Goal: Task Accomplishment & Management: Complete application form

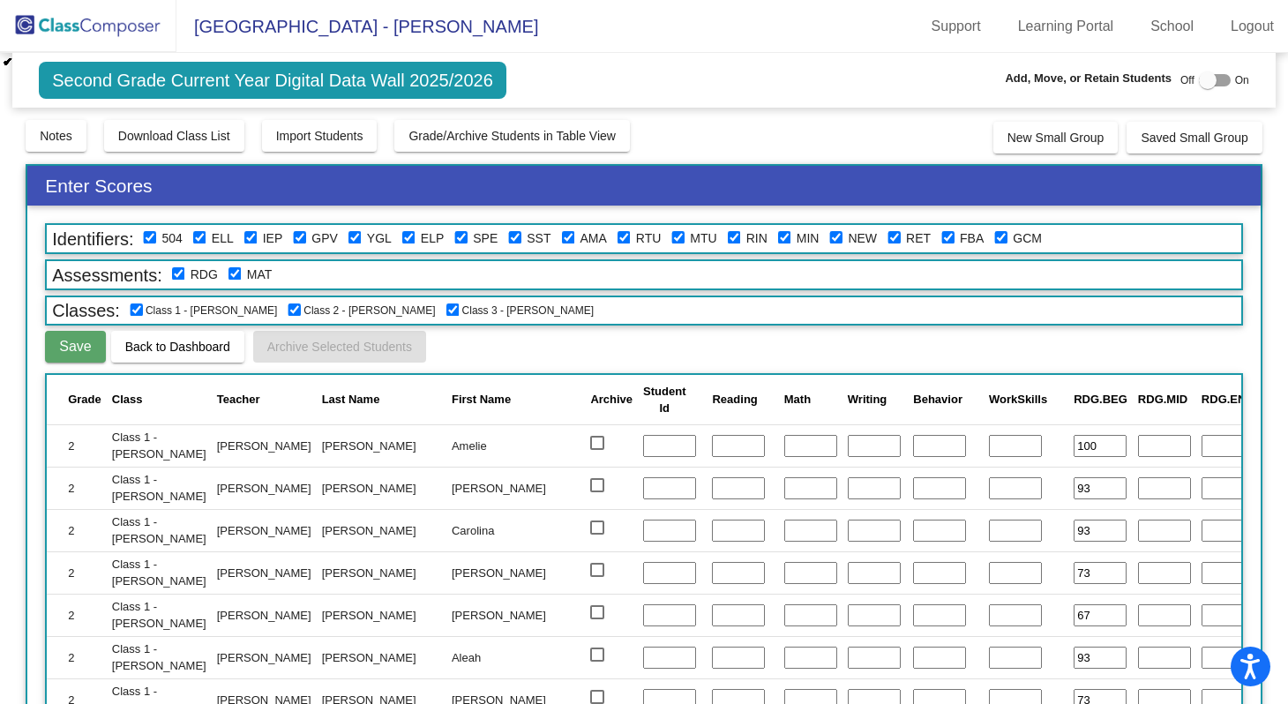
scroll to position [1892, 0]
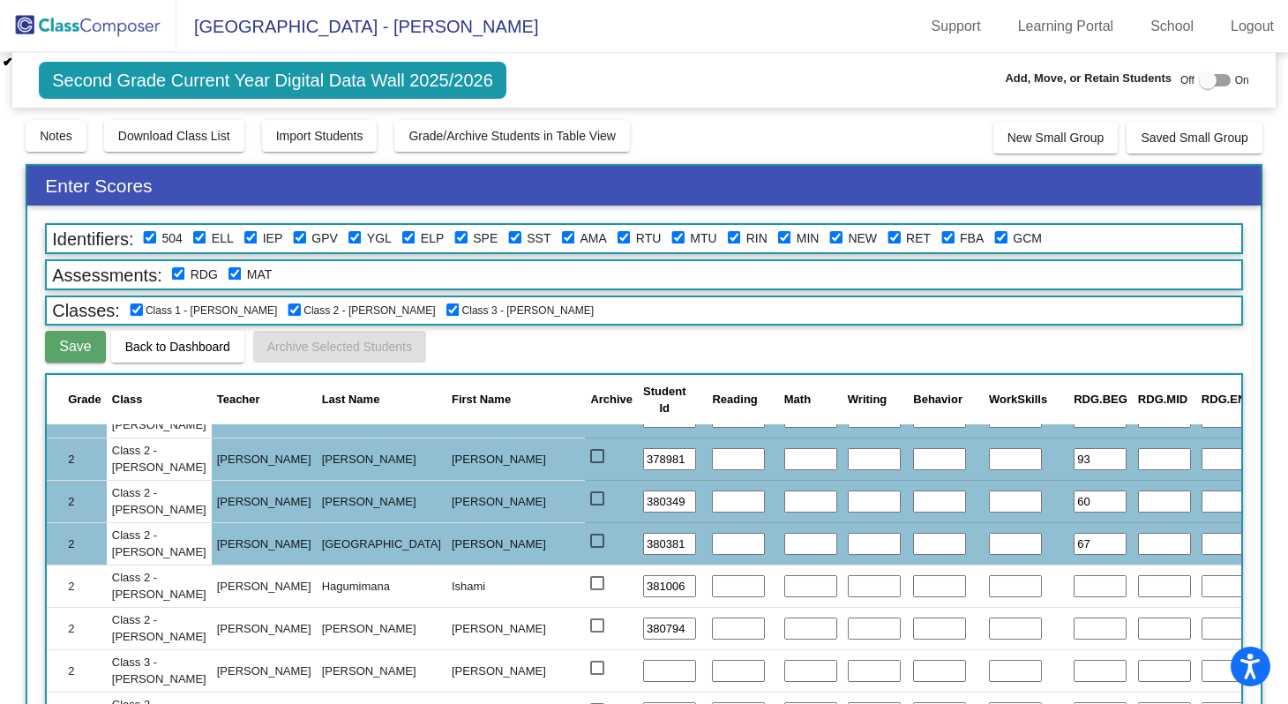
click at [1074, 585] on input "text" at bounding box center [1100, 586] width 53 height 23
type input "60"
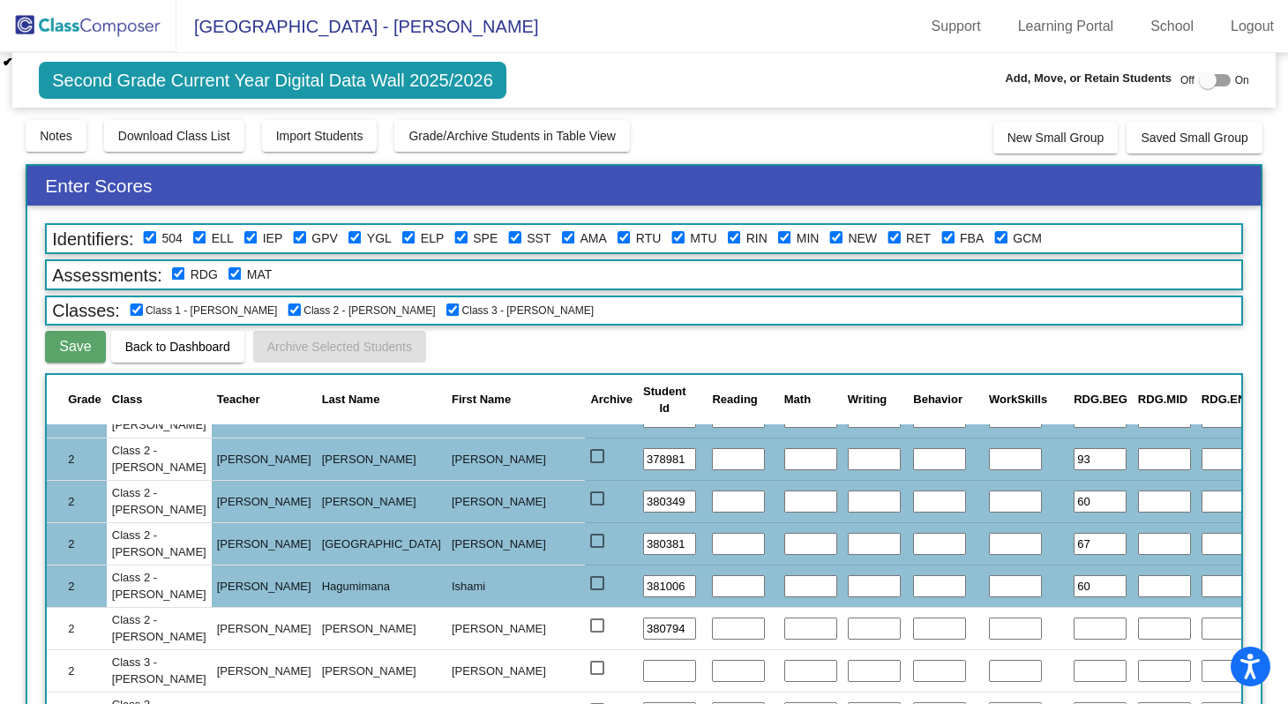
type input "50"
click at [1074, 627] on input "text" at bounding box center [1100, 629] width 53 height 23
type input "60"
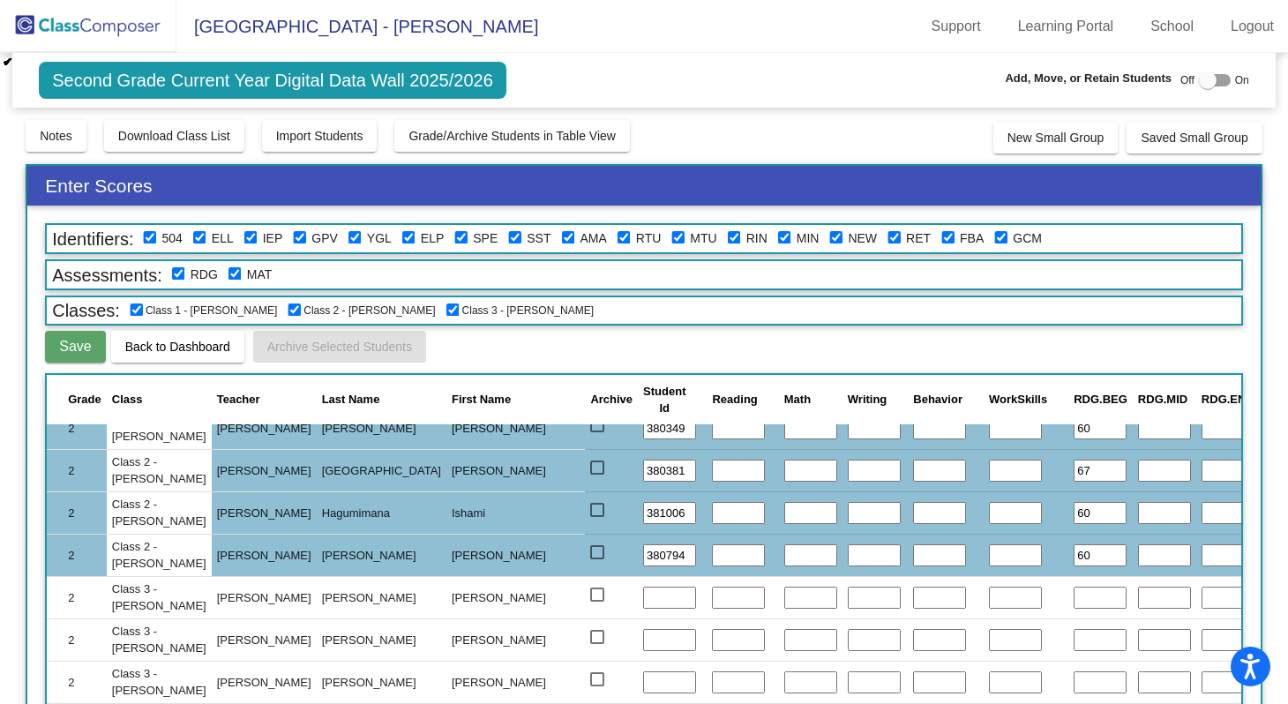
scroll to position [1980, 0]
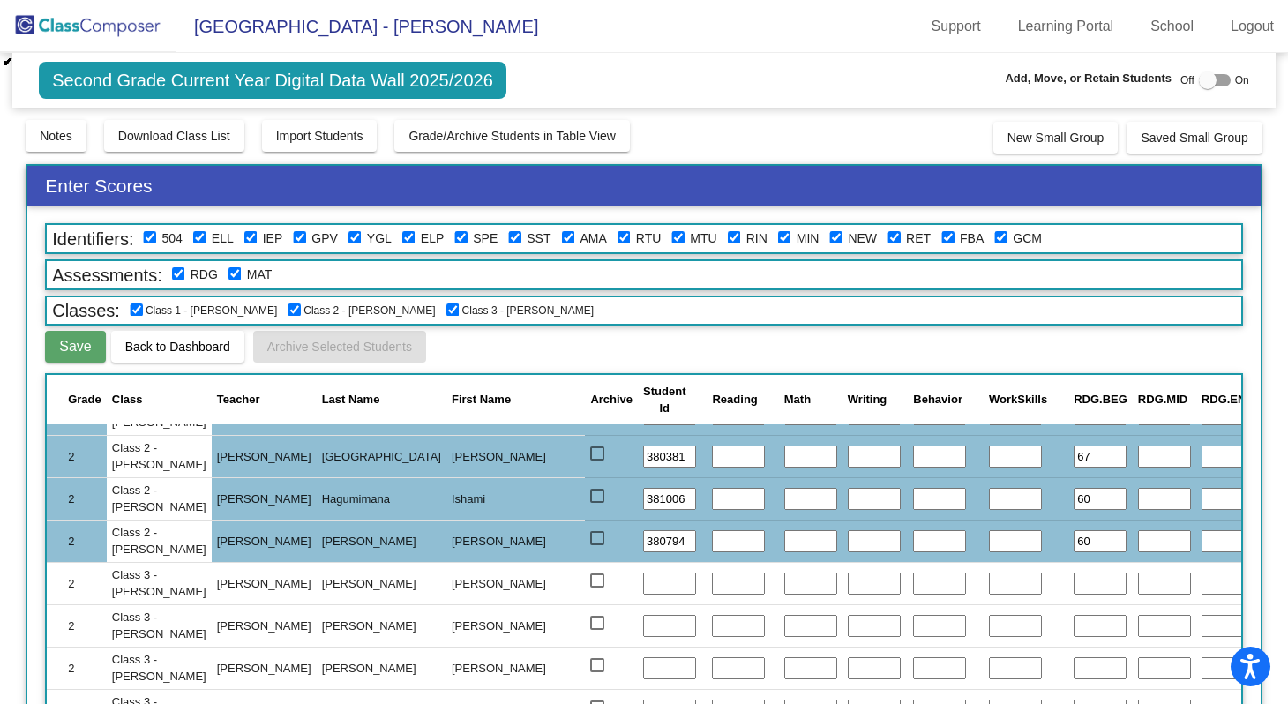
type input "67"
click at [1074, 586] on input "text" at bounding box center [1100, 584] width 53 height 23
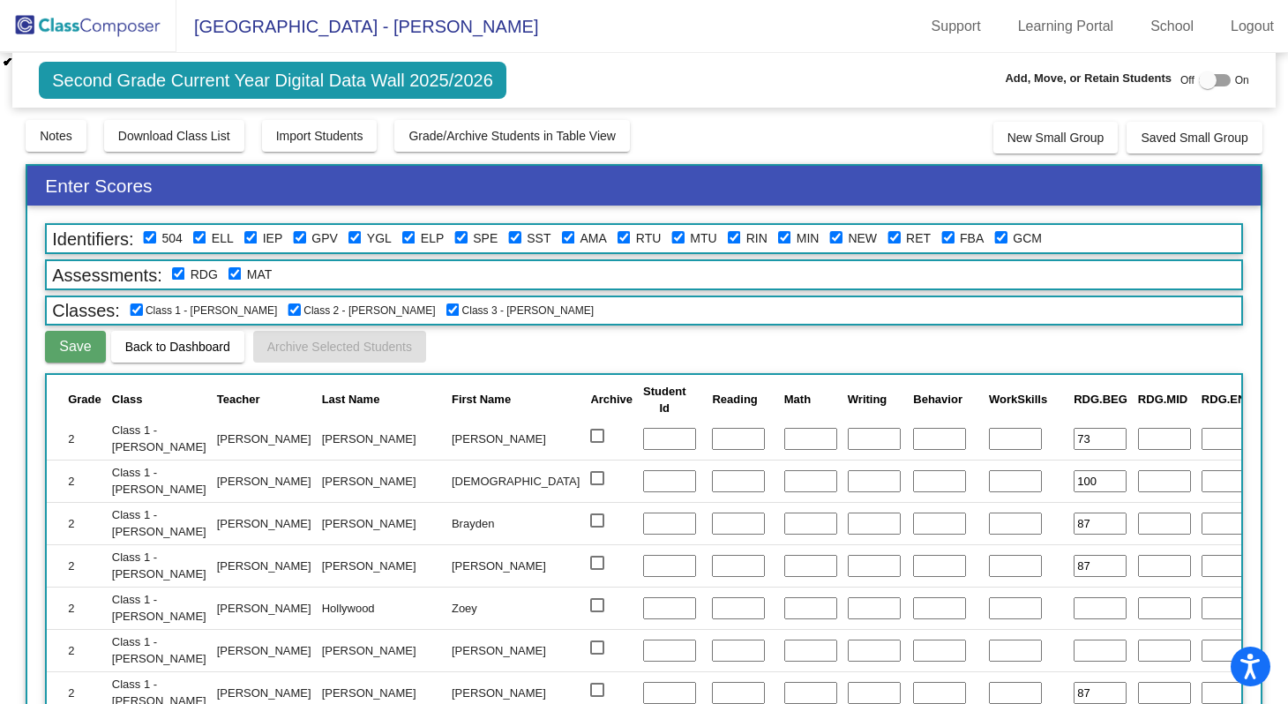
scroll to position [0, 0]
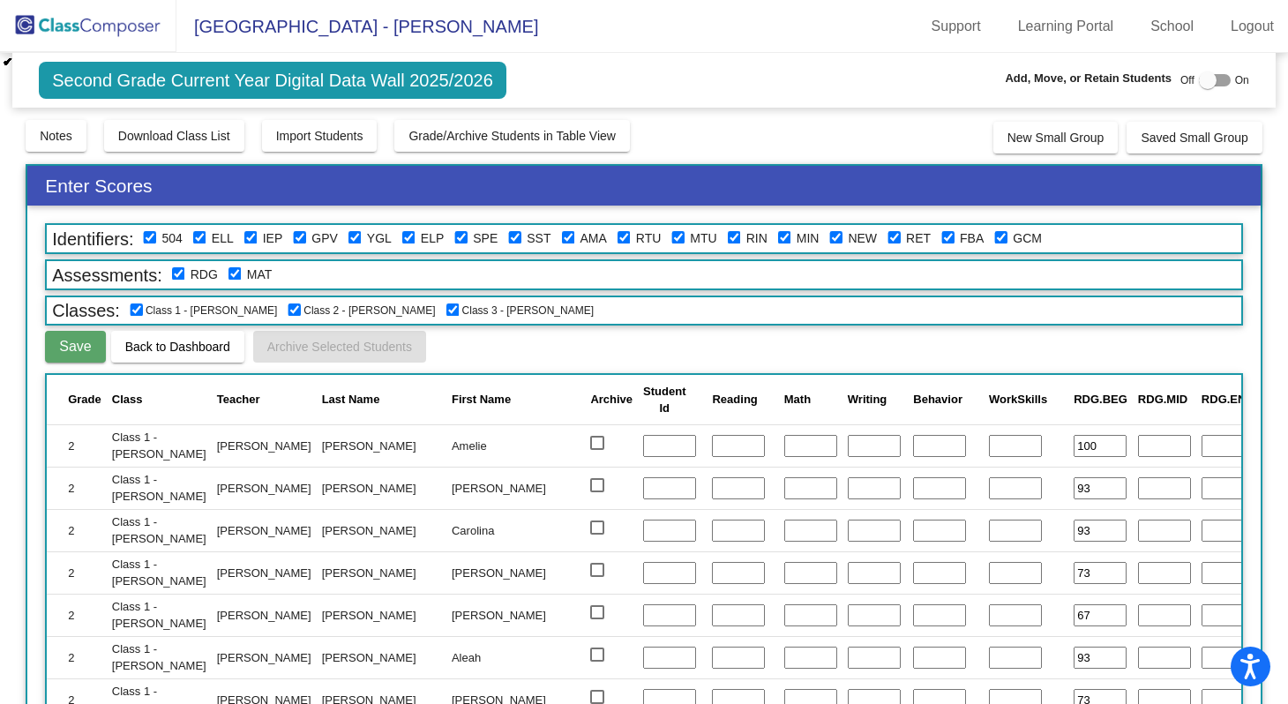
click at [74, 347] on span "Save" at bounding box center [75, 346] width 32 height 15
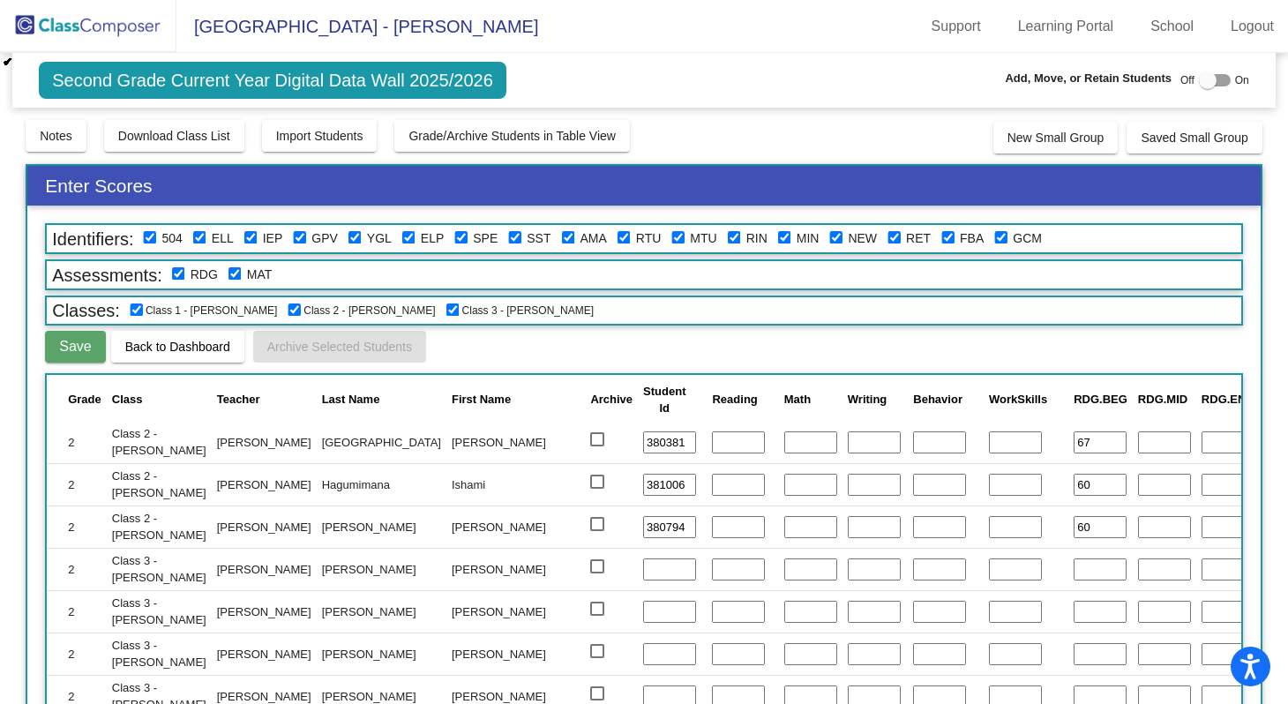
scroll to position [2034, 0]
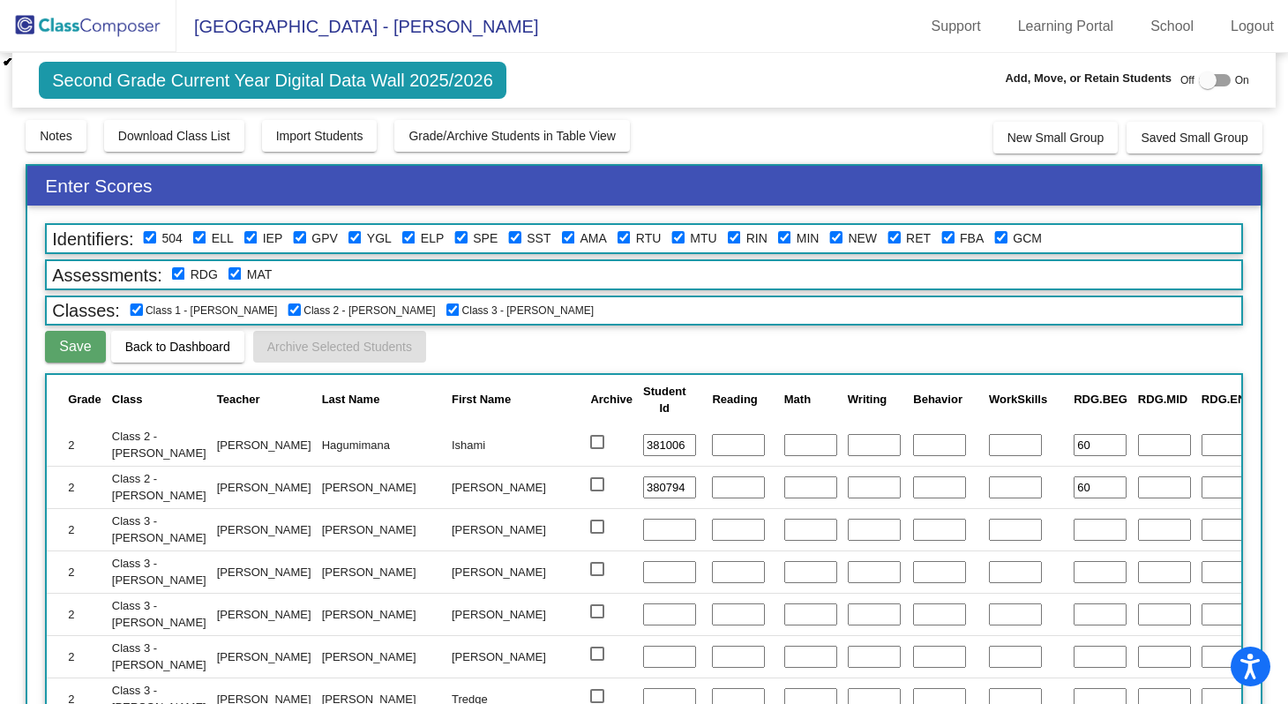
click at [1074, 530] on input "text" at bounding box center [1100, 530] width 53 height 23
type input "100"
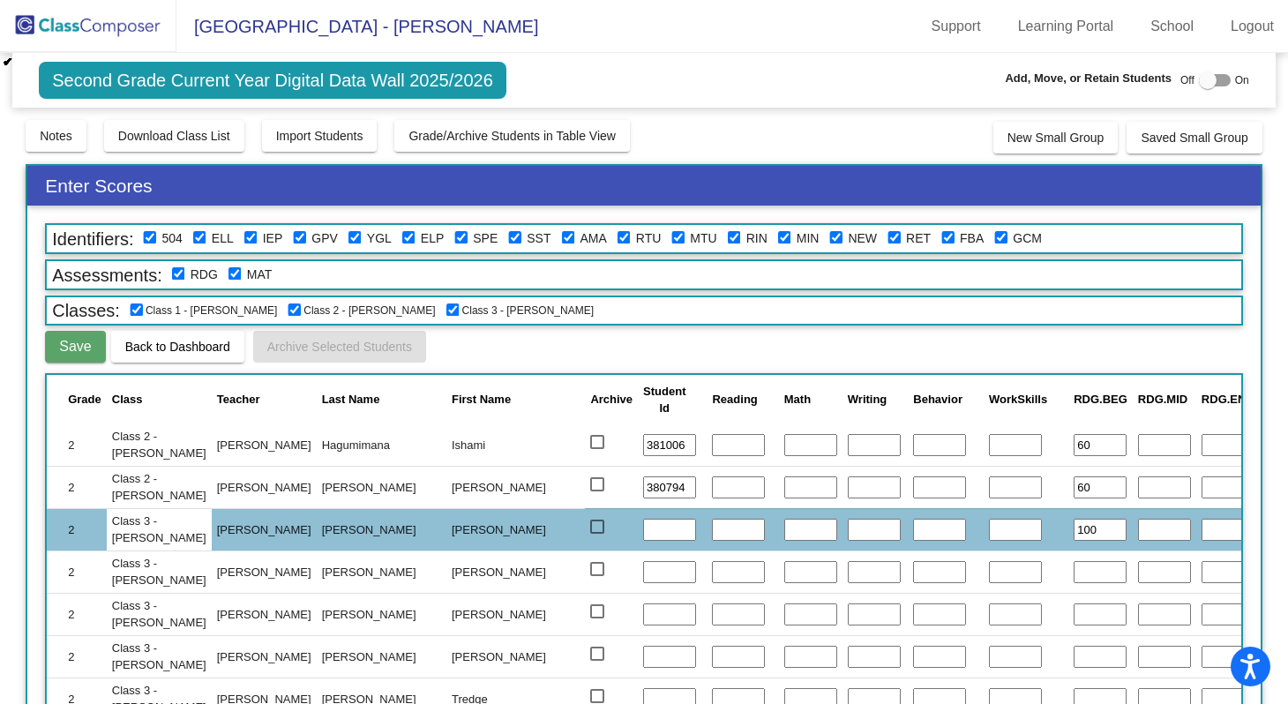
type input "100"
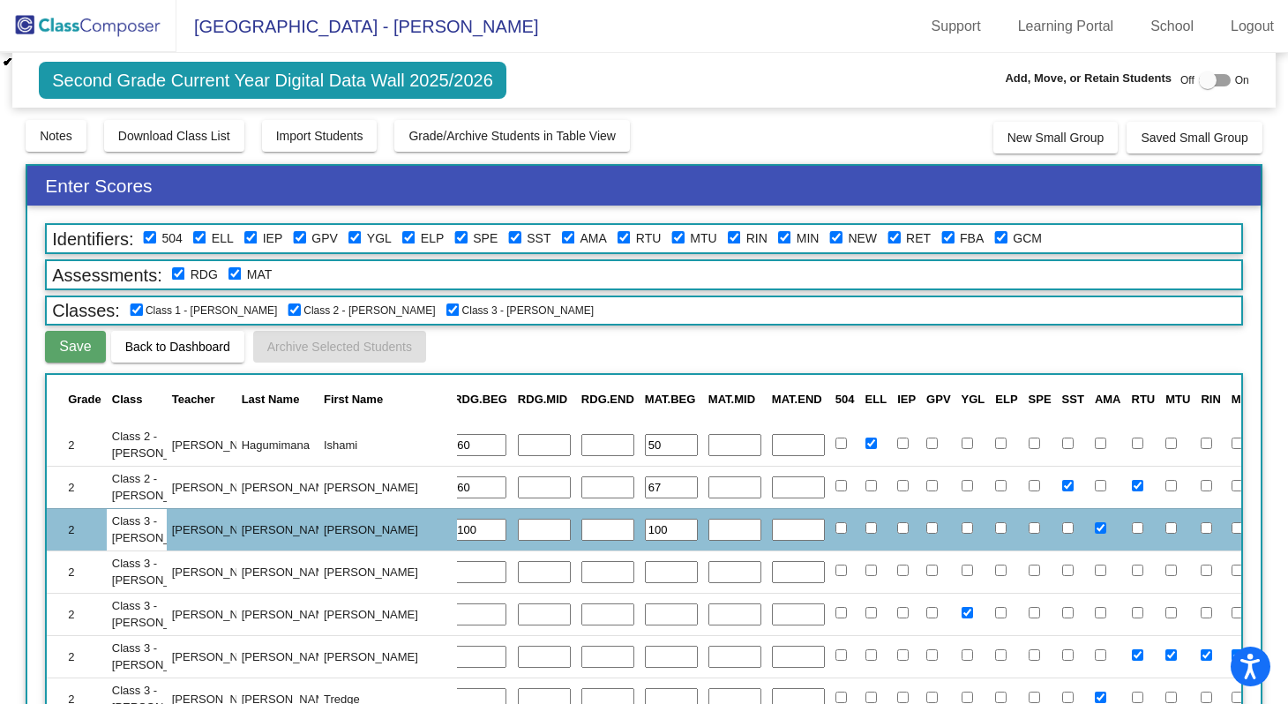
click at [708, 533] on input "text" at bounding box center [734, 530] width 53 height 23
click at [581, 576] on input "text" at bounding box center [607, 572] width 53 height 23
click at [772, 486] on input "text" at bounding box center [798, 487] width 53 height 23
drag, startPoint x: 947, startPoint y: 351, endPoint x: 1181, endPoint y: 354, distance: 234.7
click at [1181, 354] on div "Save Back to Dashboard Archive Selected Students" at bounding box center [644, 347] width 1198 height 32
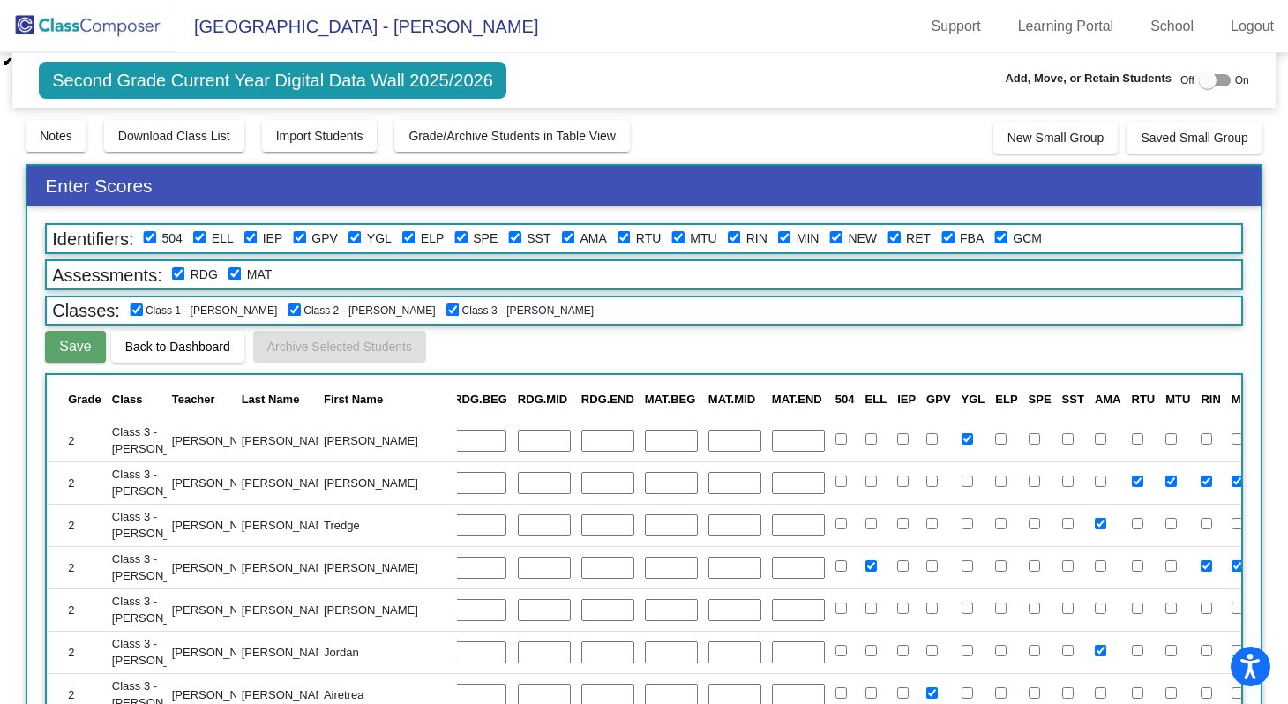
scroll to position [1873, 620]
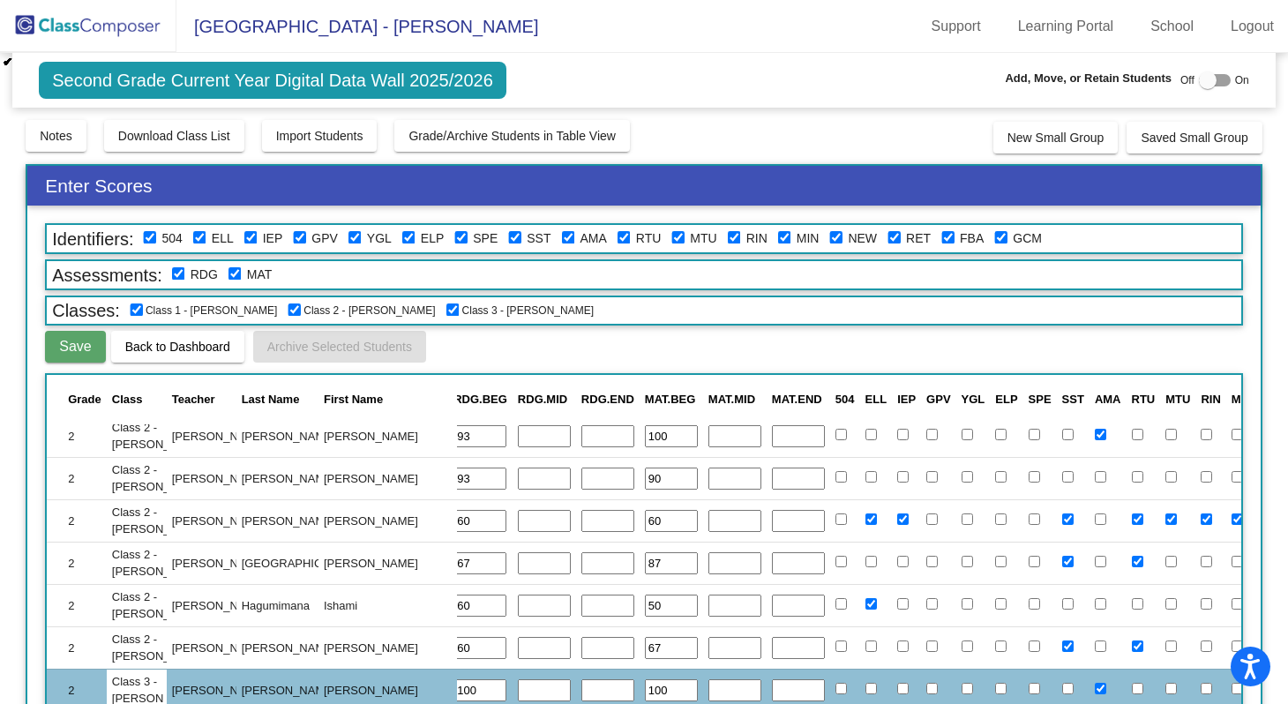
drag, startPoint x: 499, startPoint y: 625, endPoint x: 617, endPoint y: 625, distance: 117.3
click at [617, 625] on tr "2 Class 2 - [PERSON_NAME] 381006 60 50 Open Notes" at bounding box center [449, 605] width 2045 height 42
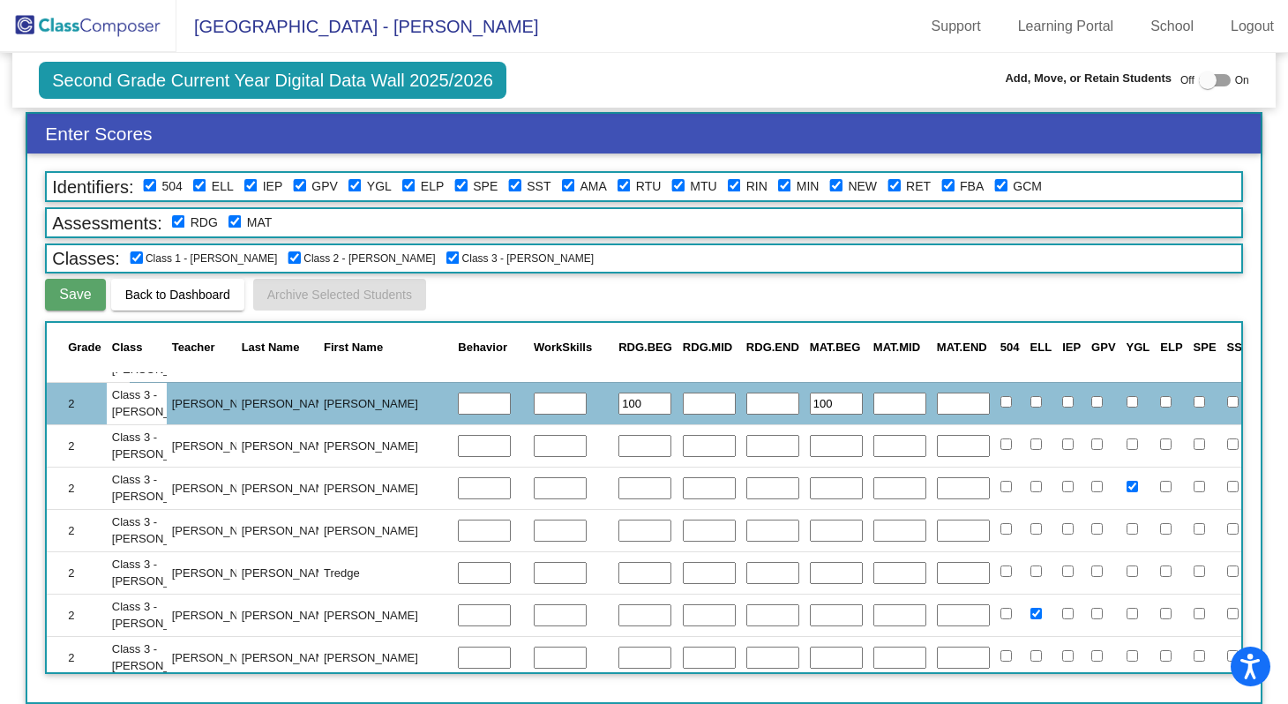
scroll to position [2104, 455]
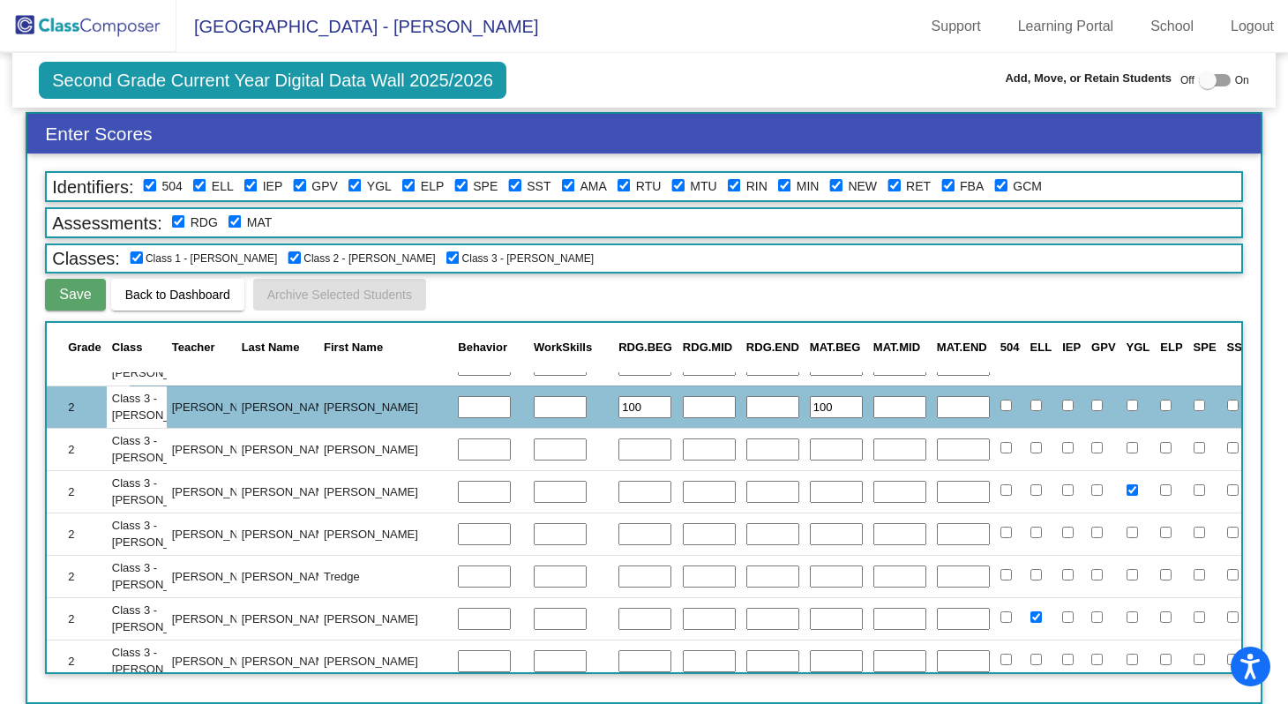
click at [618, 450] on input "text" at bounding box center [644, 449] width 53 height 23
type input "100"
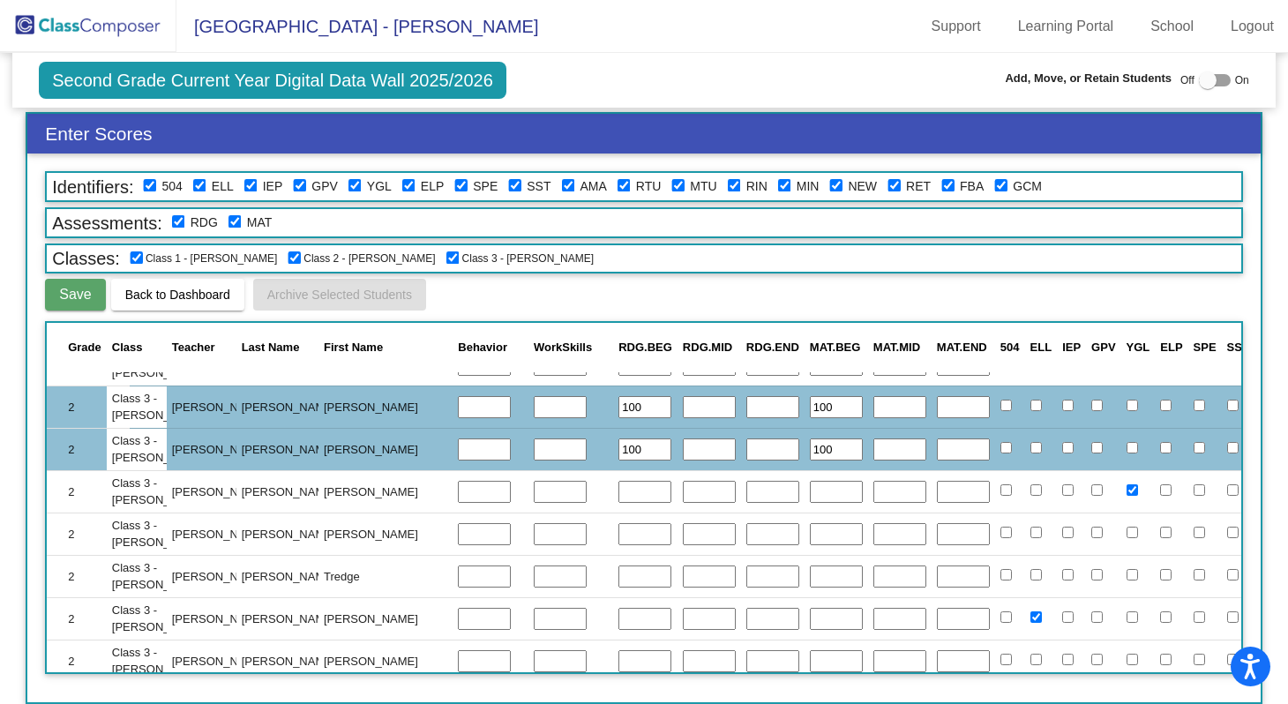
type input "100"
click at [618, 496] on input "text" at bounding box center [644, 492] width 53 height 23
type input "87"
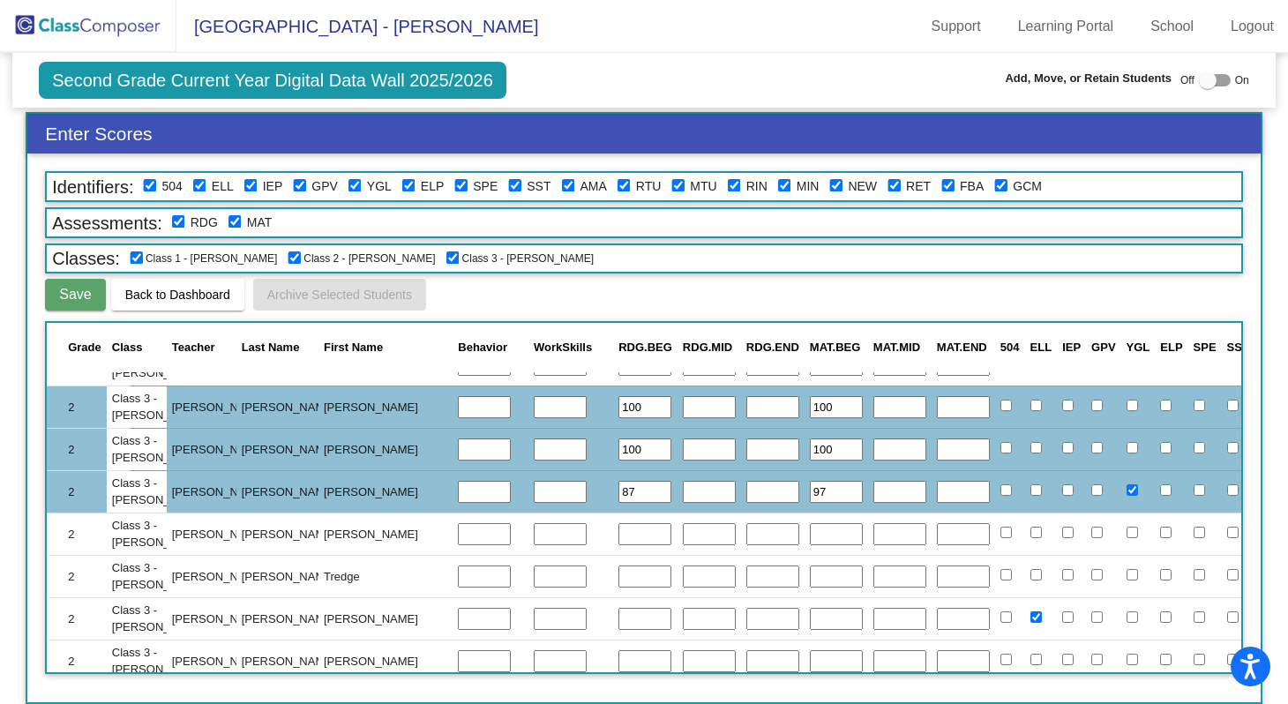
type input "97"
click at [618, 533] on input "text" at bounding box center [644, 534] width 53 height 23
type input "67"
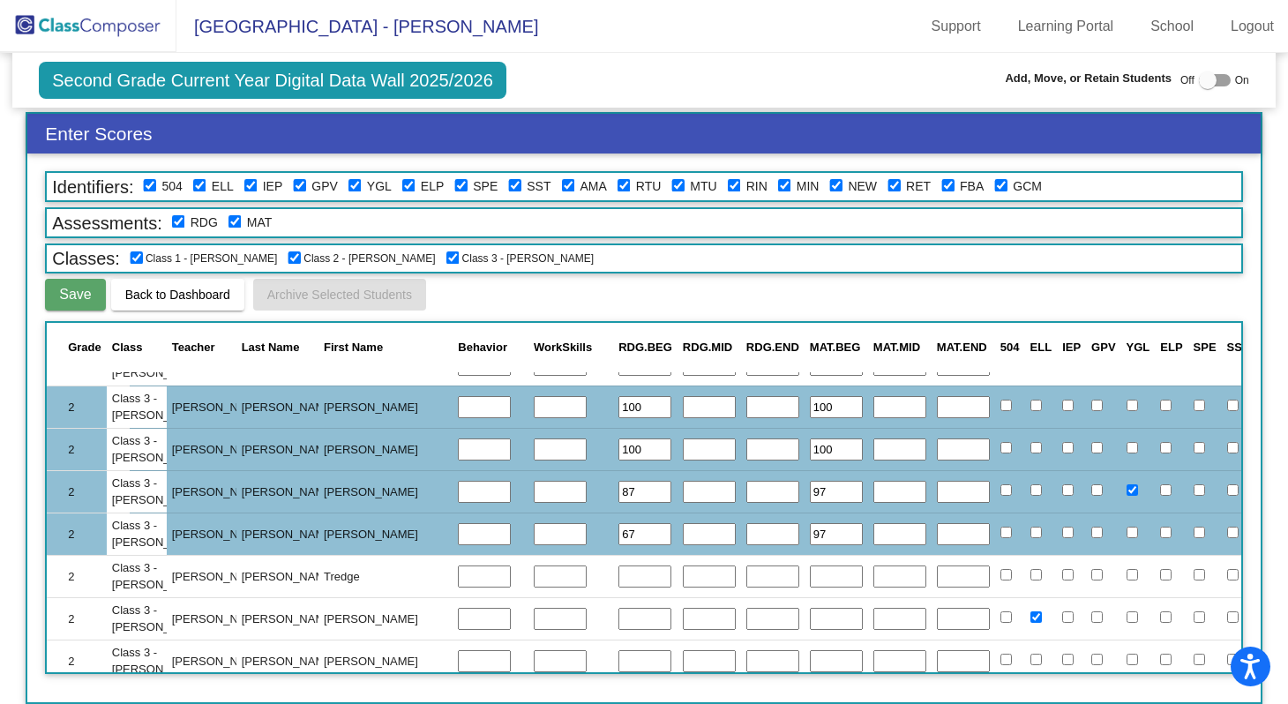
type input "97"
click at [618, 582] on input "text" at bounding box center [644, 577] width 53 height 23
type input "100"
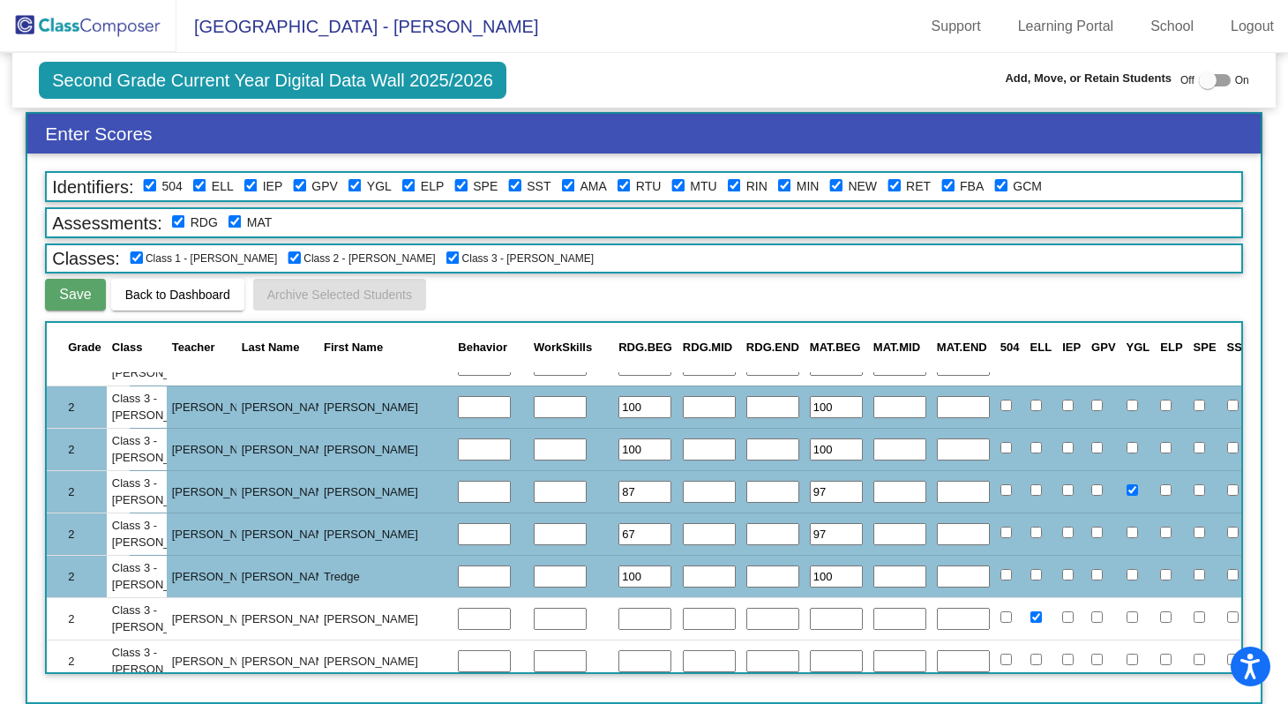
type input "100"
click at [618, 615] on input "text" at bounding box center [644, 619] width 53 height 23
type input "60"
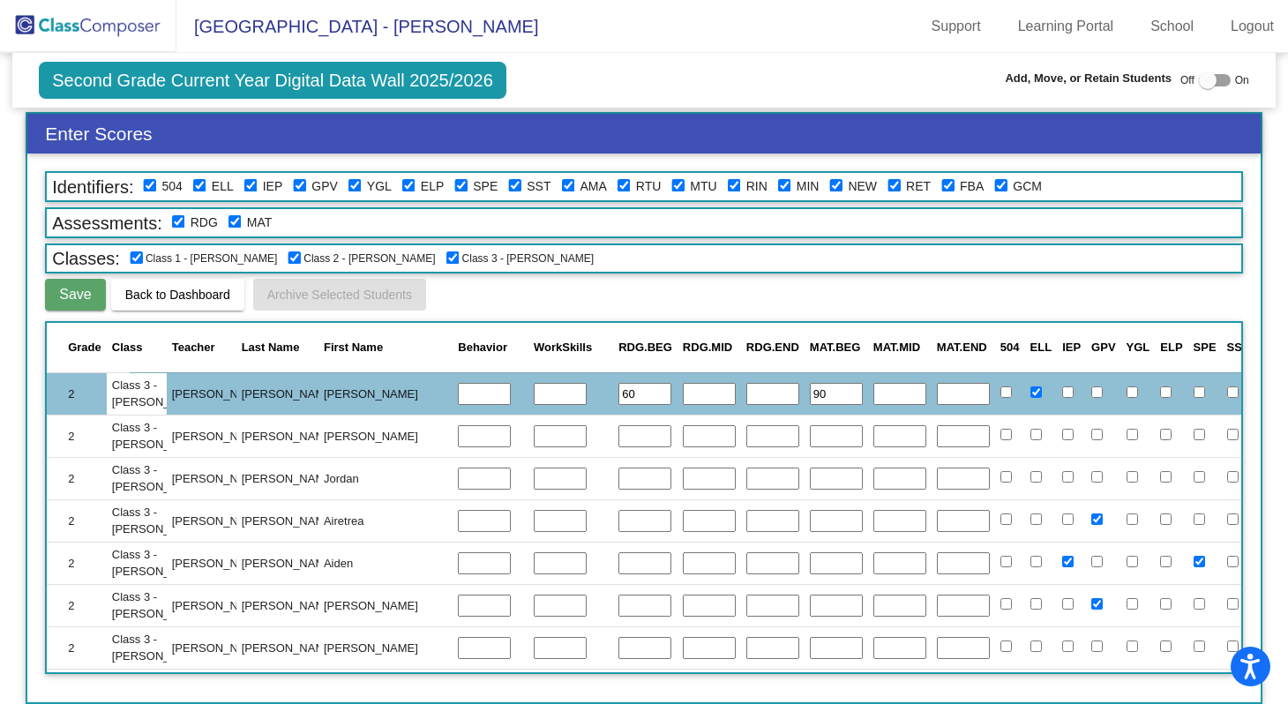
scroll to position [2315, 455]
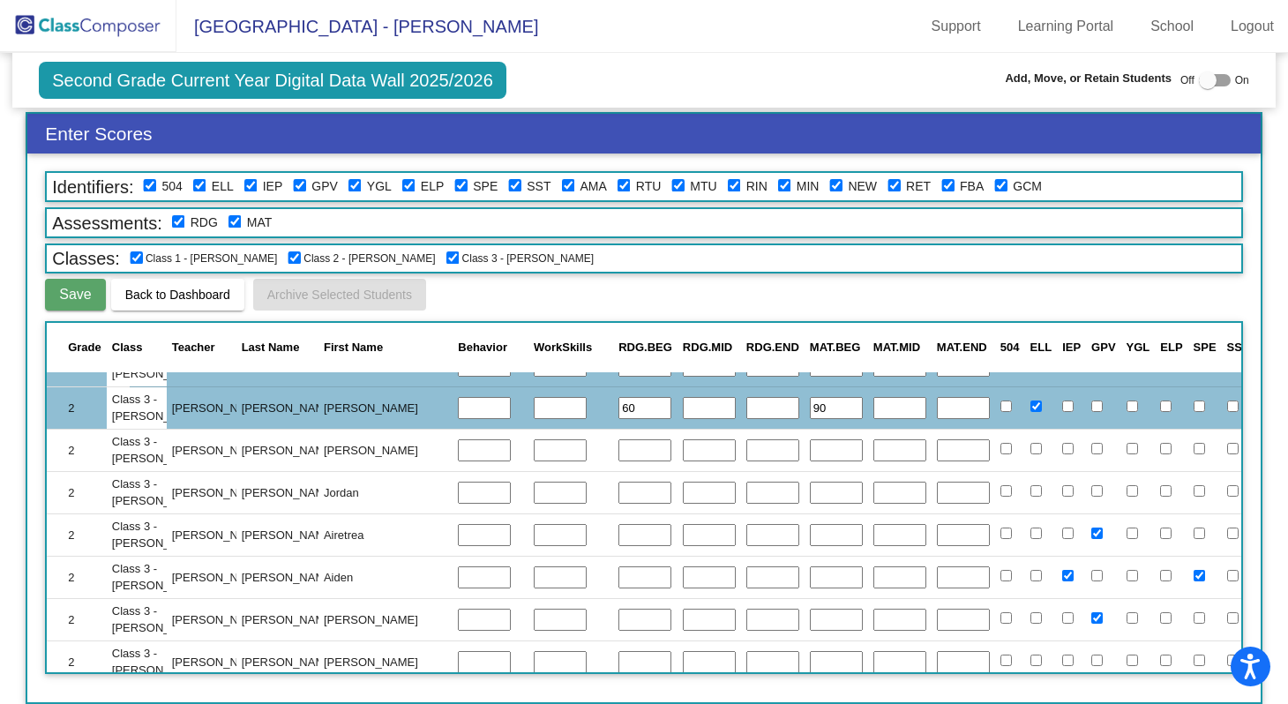
type input "90"
click at [618, 453] on input "text" at bounding box center [644, 450] width 53 height 23
type input "100"
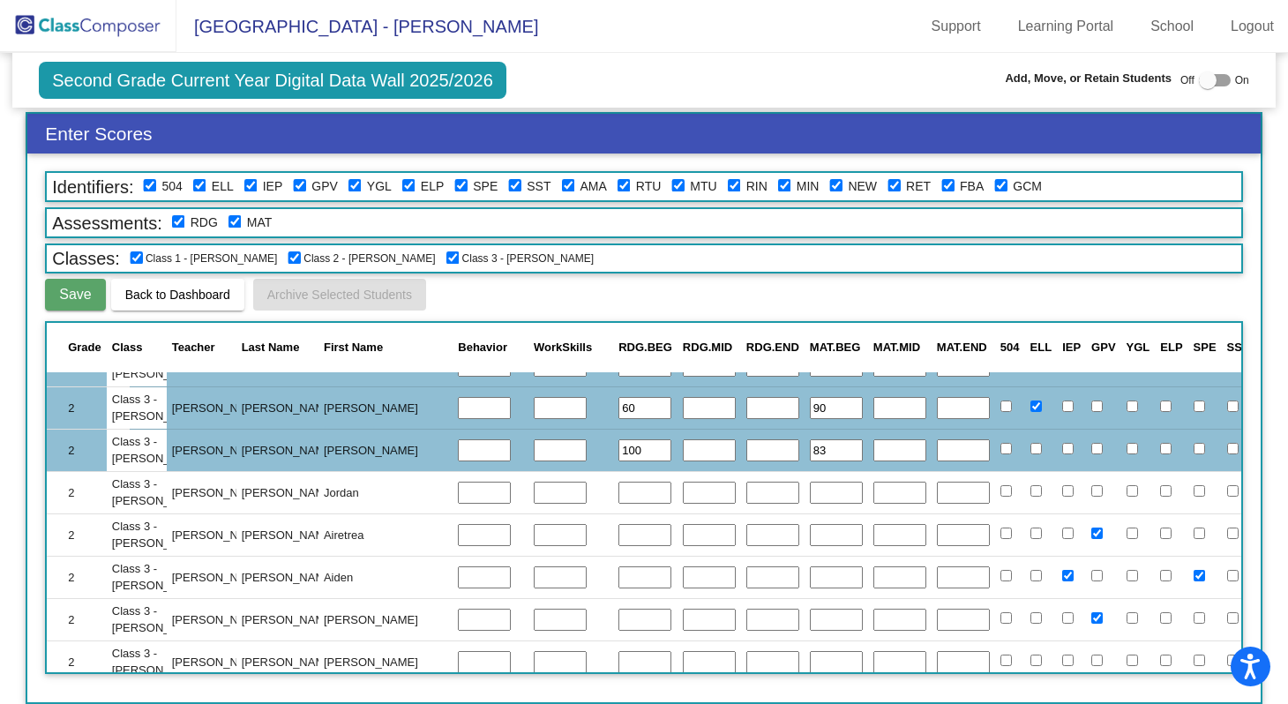
type input "83"
click at [618, 492] on input "text" at bounding box center [644, 493] width 53 height 23
type input "100"
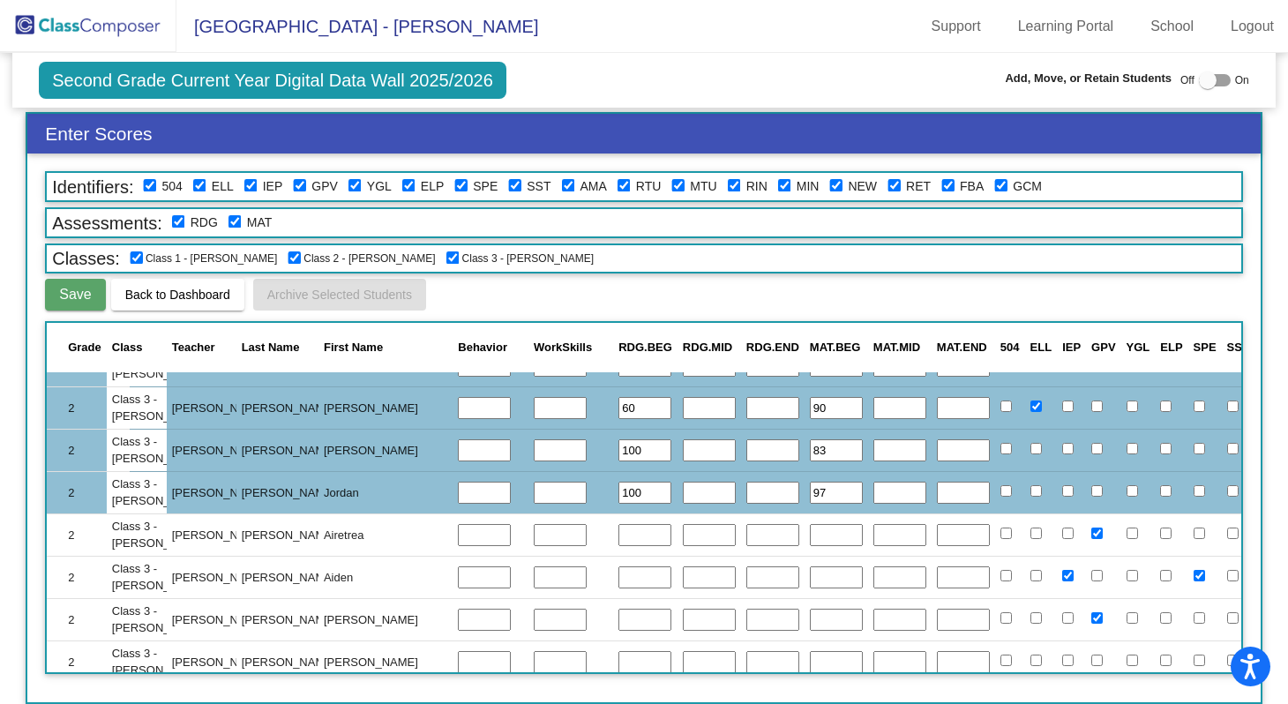
type input "97"
click at [618, 537] on input "text" at bounding box center [644, 535] width 53 height 23
type input "100"
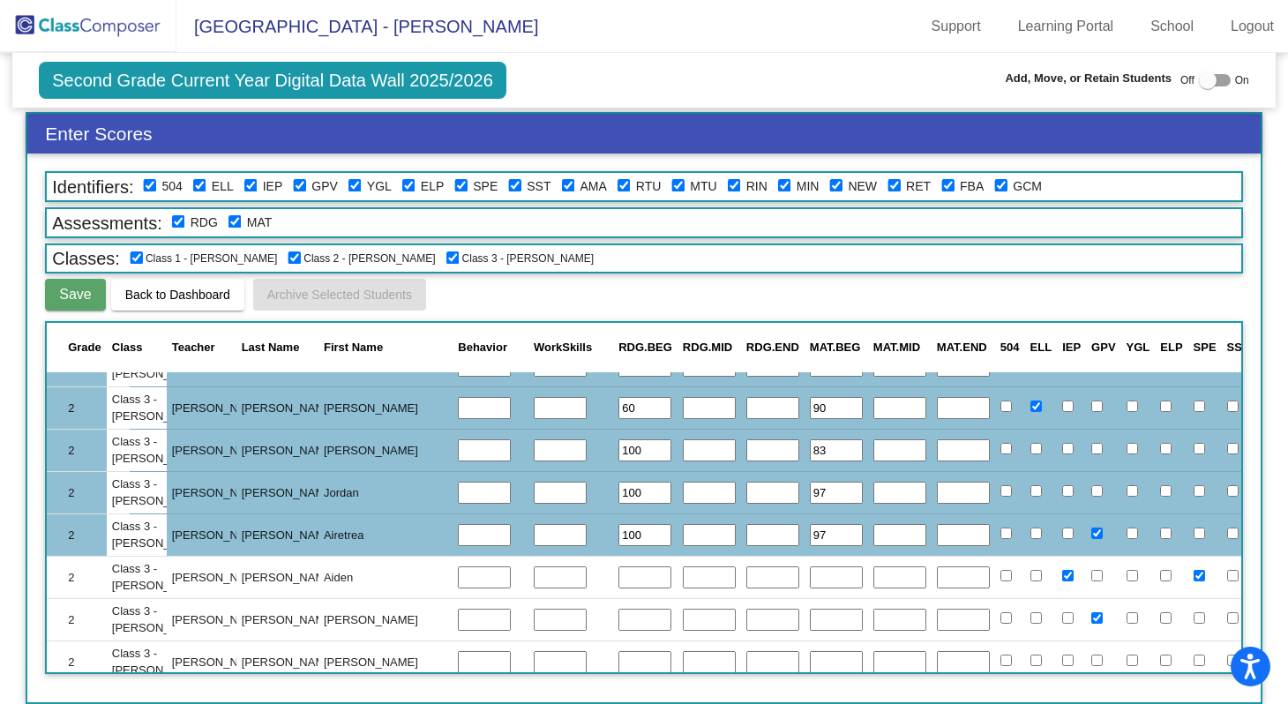
type input "97"
click at [618, 580] on input "text" at bounding box center [644, 577] width 53 height 23
type input "93"
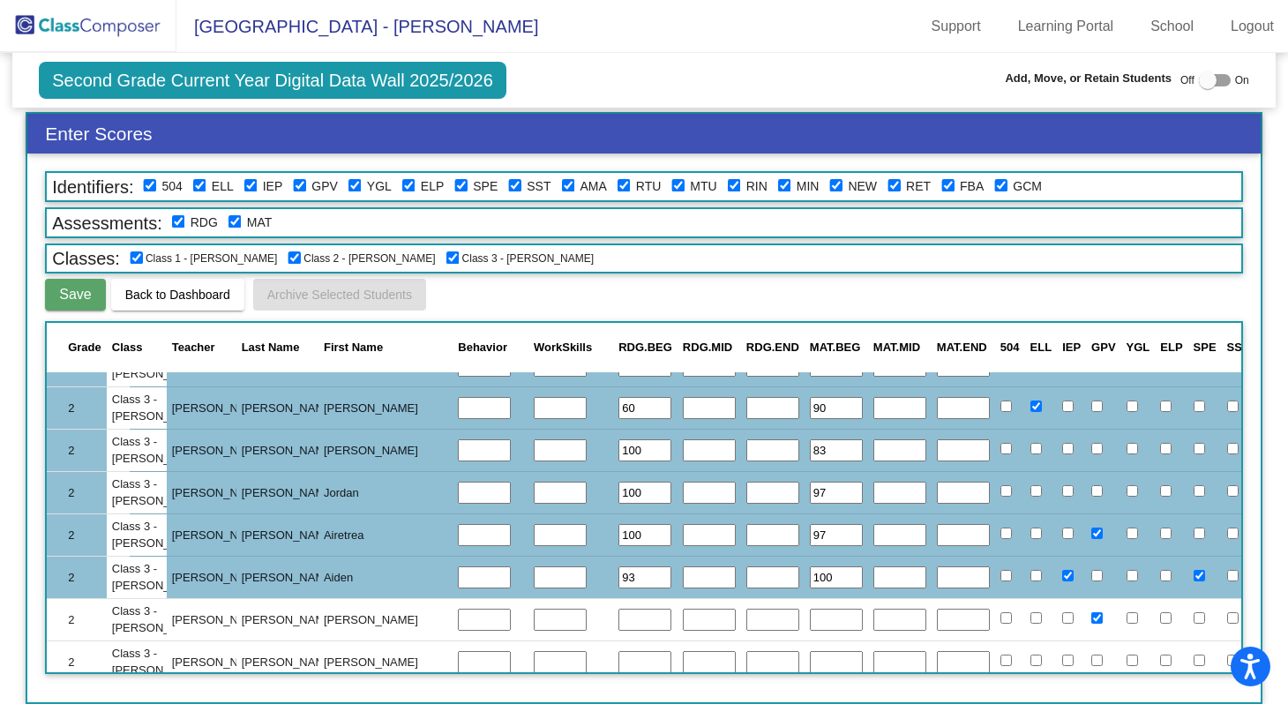
type input "100"
click at [618, 617] on input "text" at bounding box center [644, 620] width 53 height 23
type input "*"
type input "93"
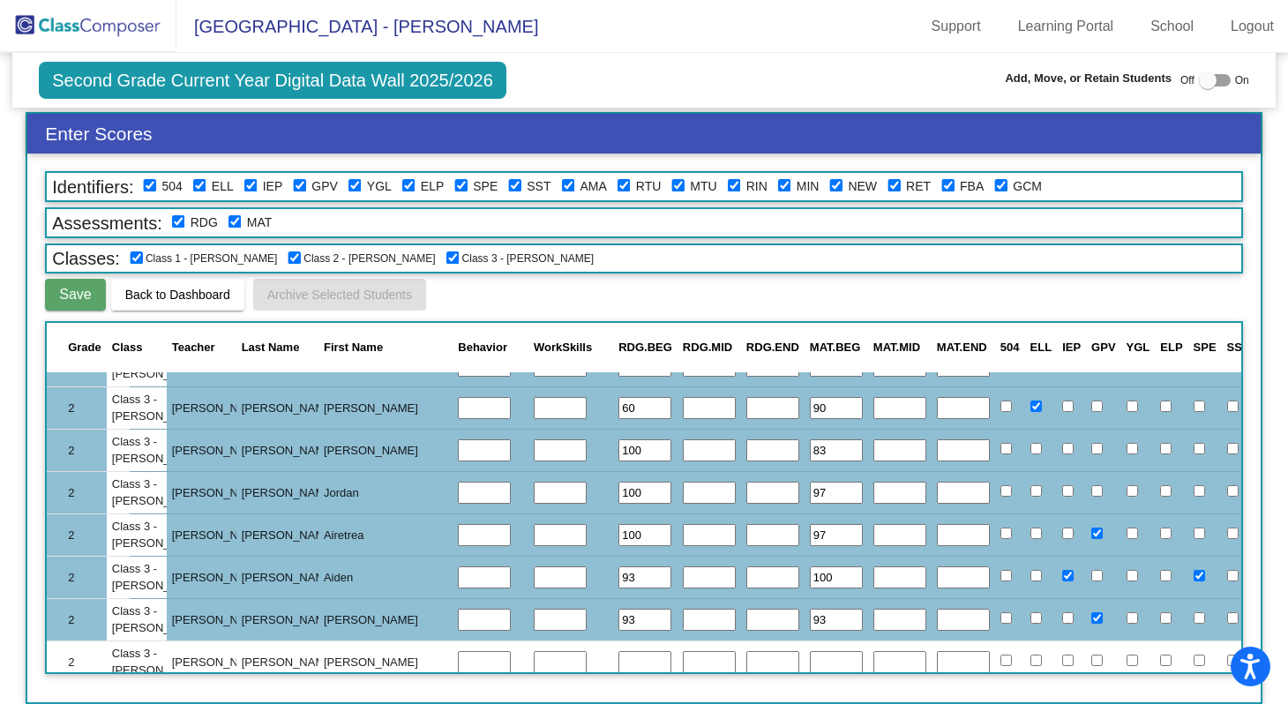
type input "93"
click at [678, 501] on td at bounding box center [710, 492] width 64 height 42
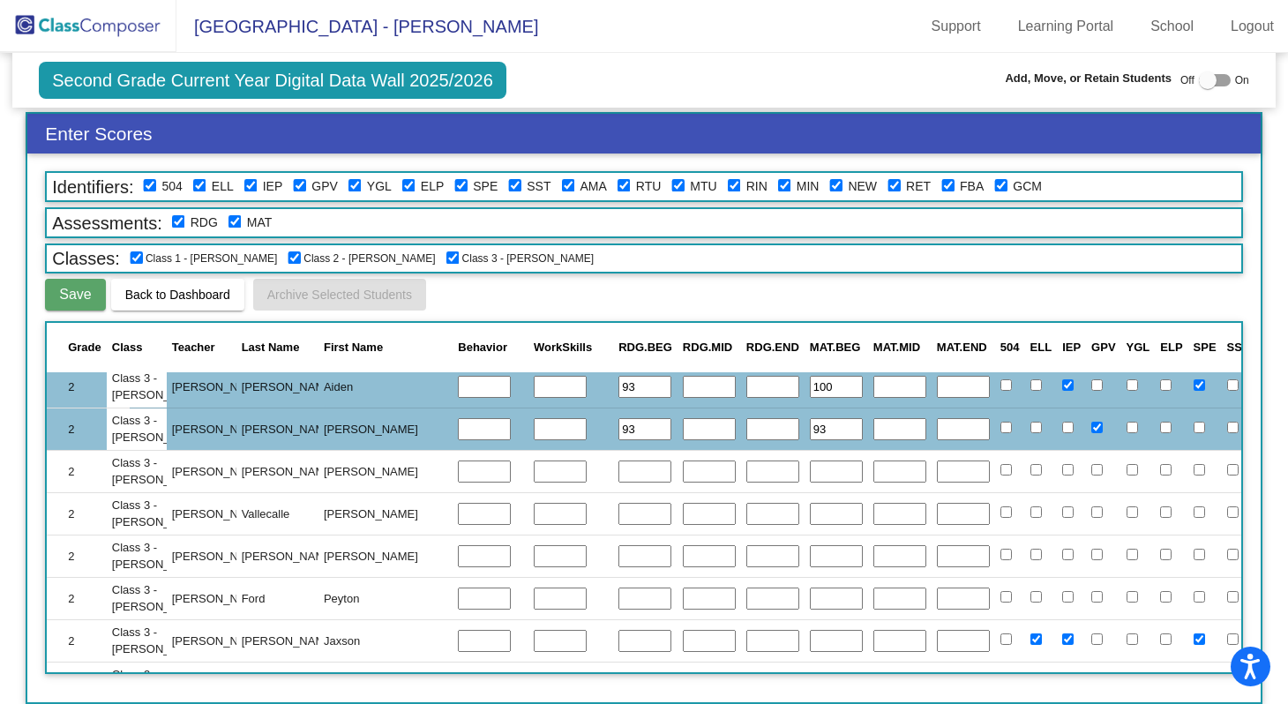
scroll to position [2491, 455]
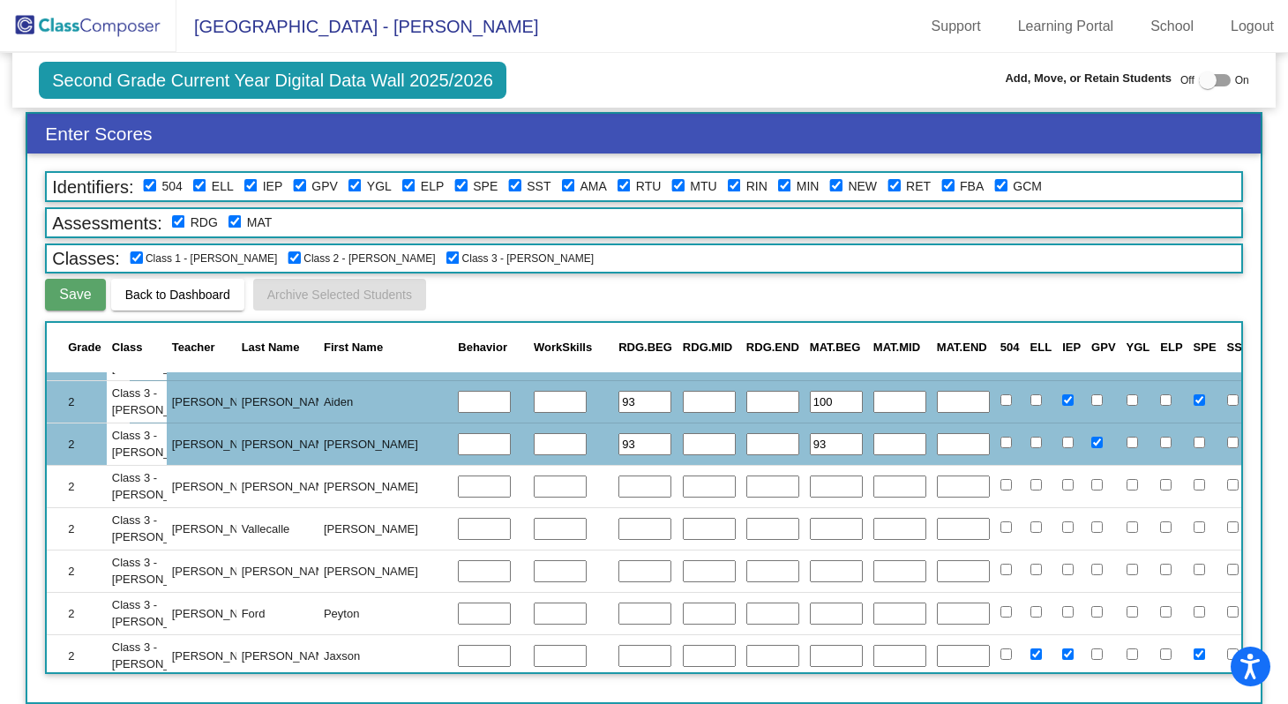
click at [618, 486] on input "text" at bounding box center [644, 487] width 53 height 23
click at [618, 482] on input "text" at bounding box center [644, 487] width 53 height 23
type input "100"
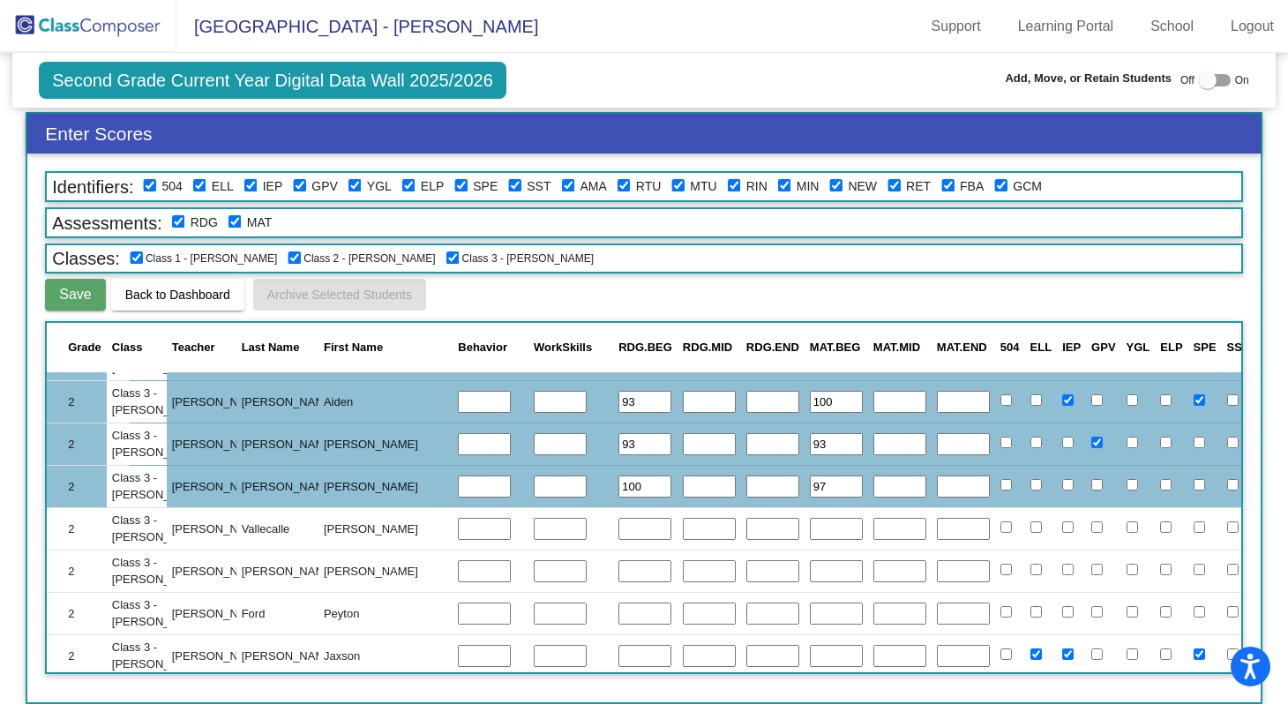
type input "97"
click at [618, 528] on input "text" at bounding box center [644, 529] width 53 height 23
type input "93"
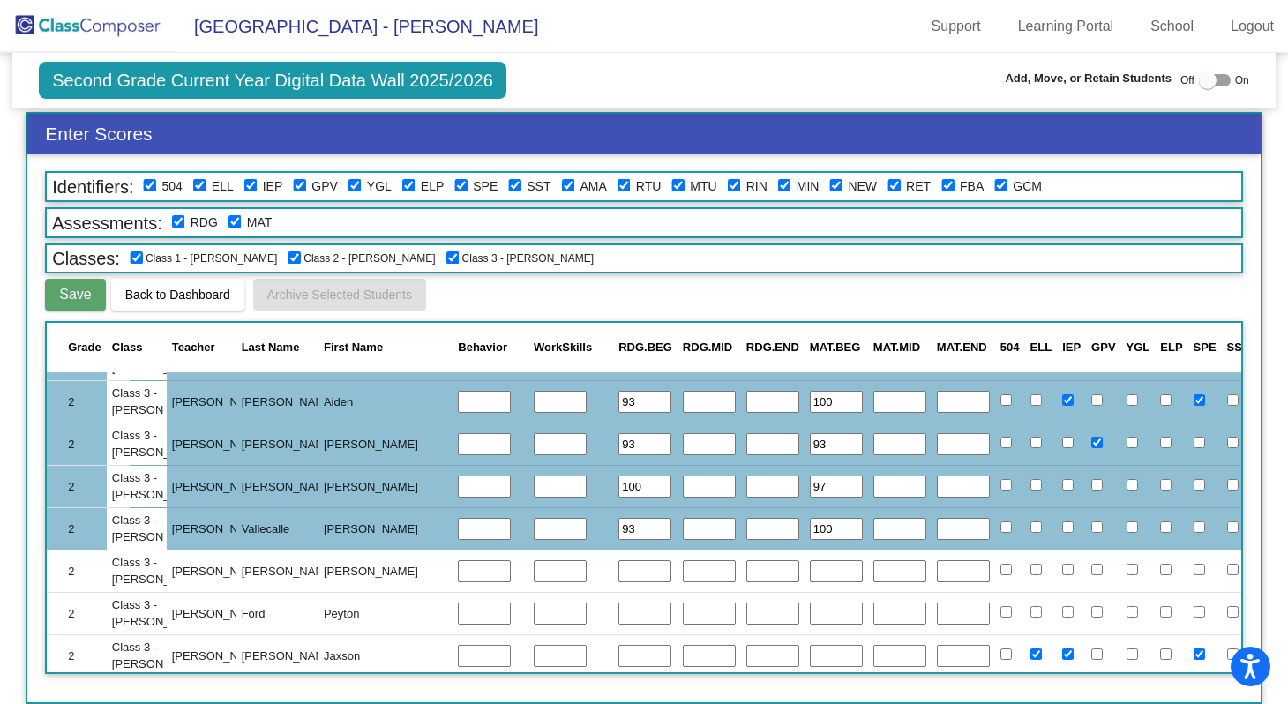
type input "100"
click at [618, 568] on input "text" at bounding box center [644, 571] width 53 height 23
type input "93"
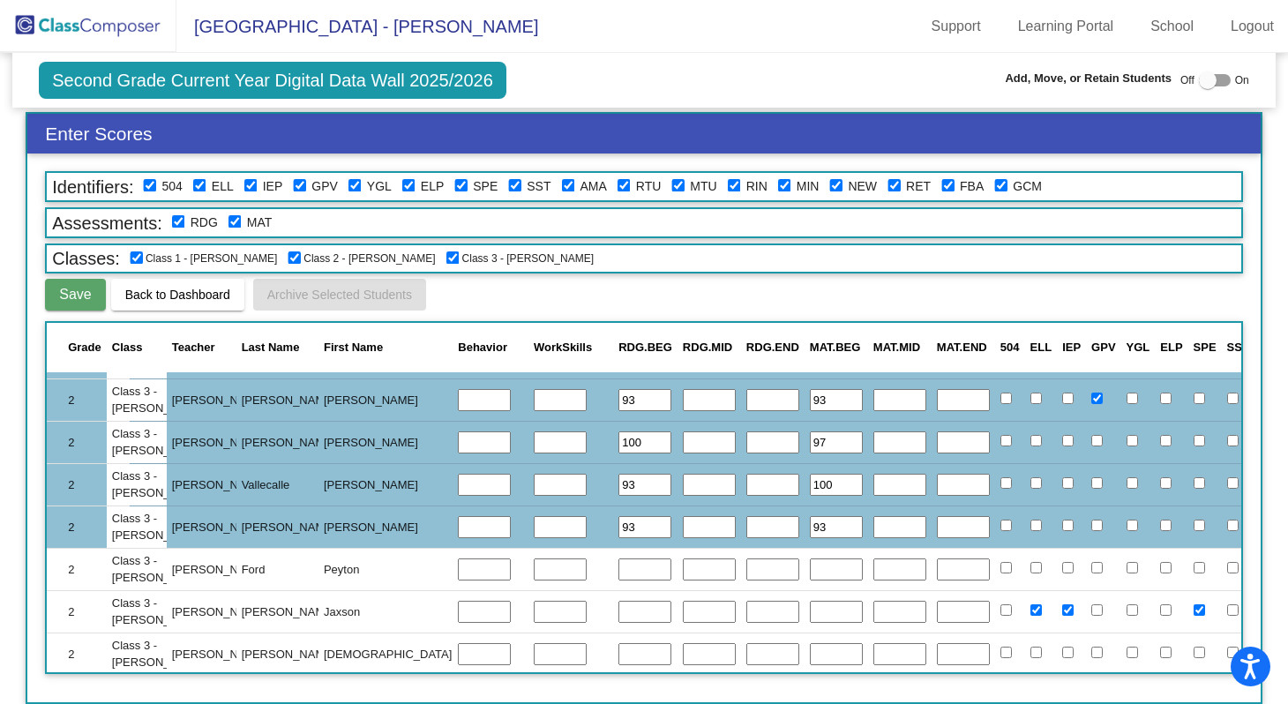
scroll to position [2540, 455]
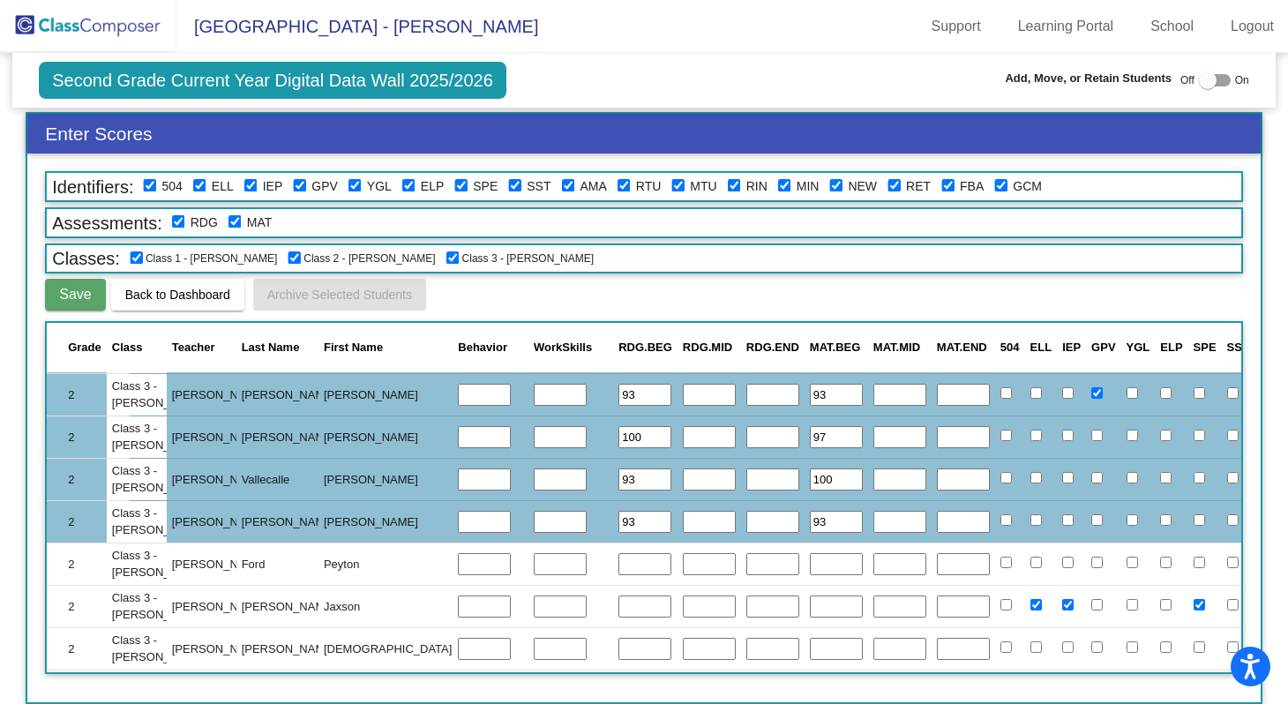
type input "93"
click at [618, 566] on input "text" at bounding box center [644, 564] width 53 height 23
type input "100"
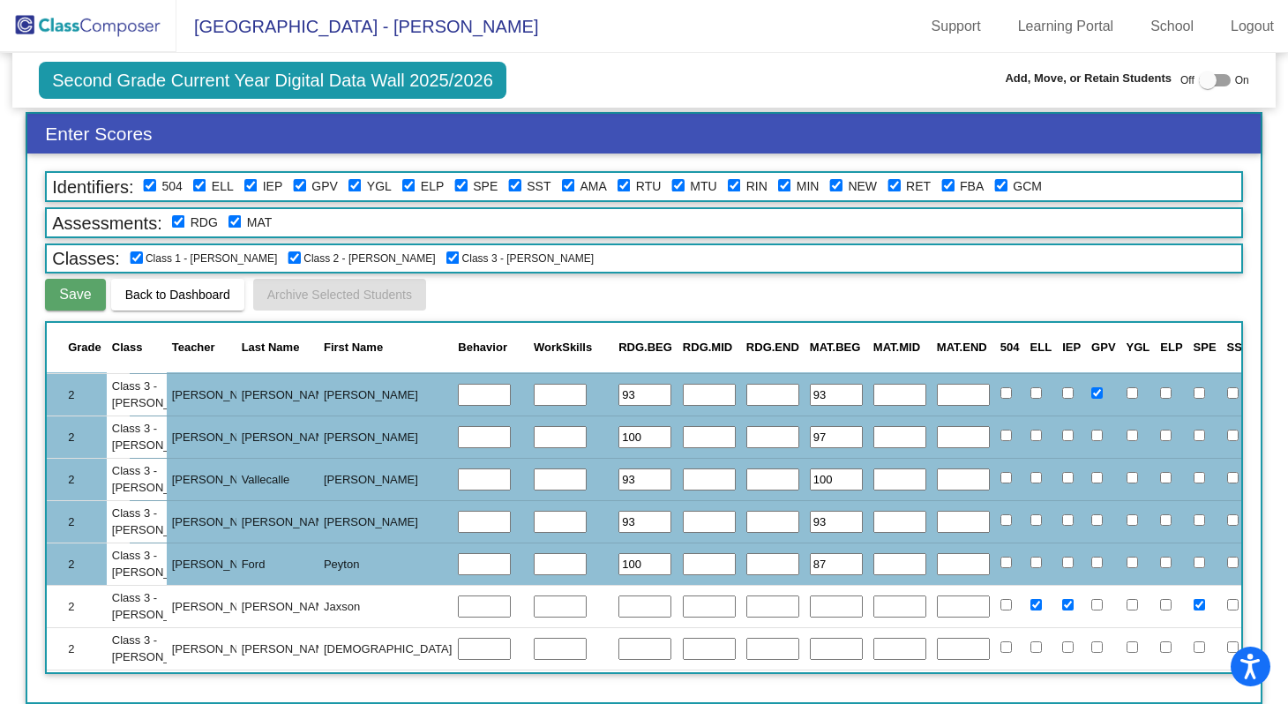
type input "87"
click at [618, 613] on input "text" at bounding box center [644, 607] width 53 height 23
type input "73"
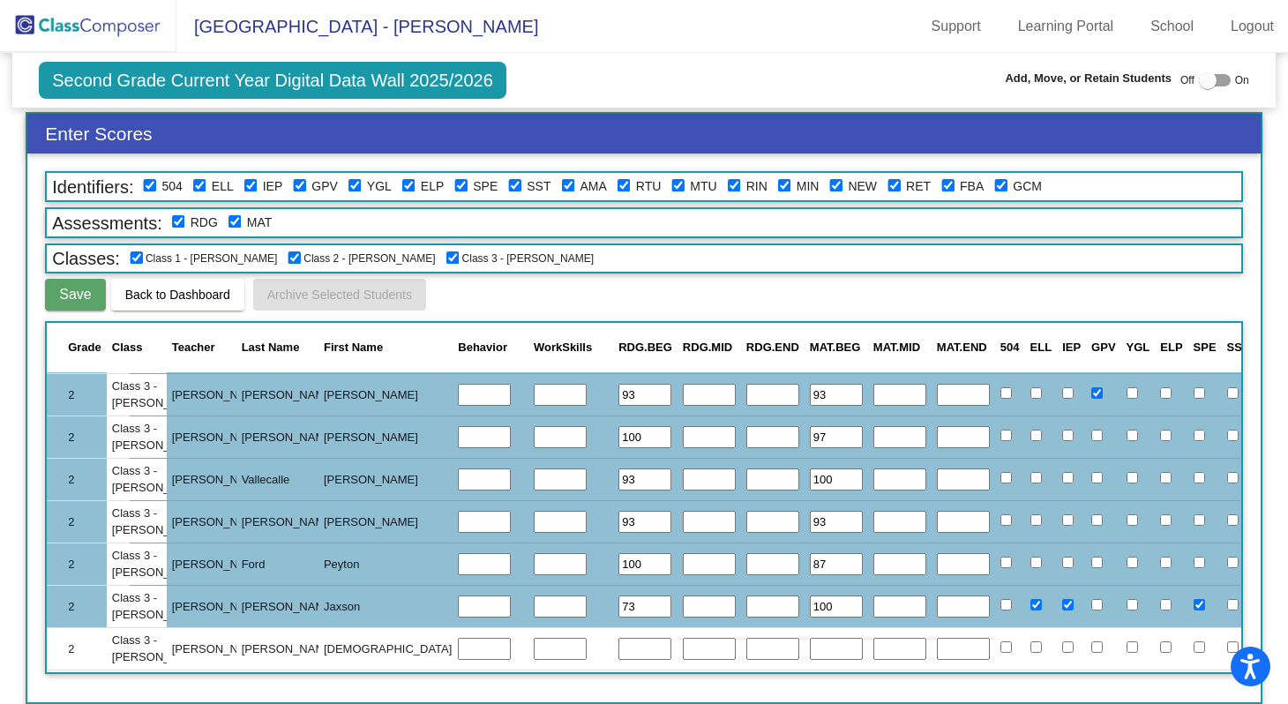
type input "100"
click at [618, 645] on input "text" at bounding box center [644, 649] width 53 height 23
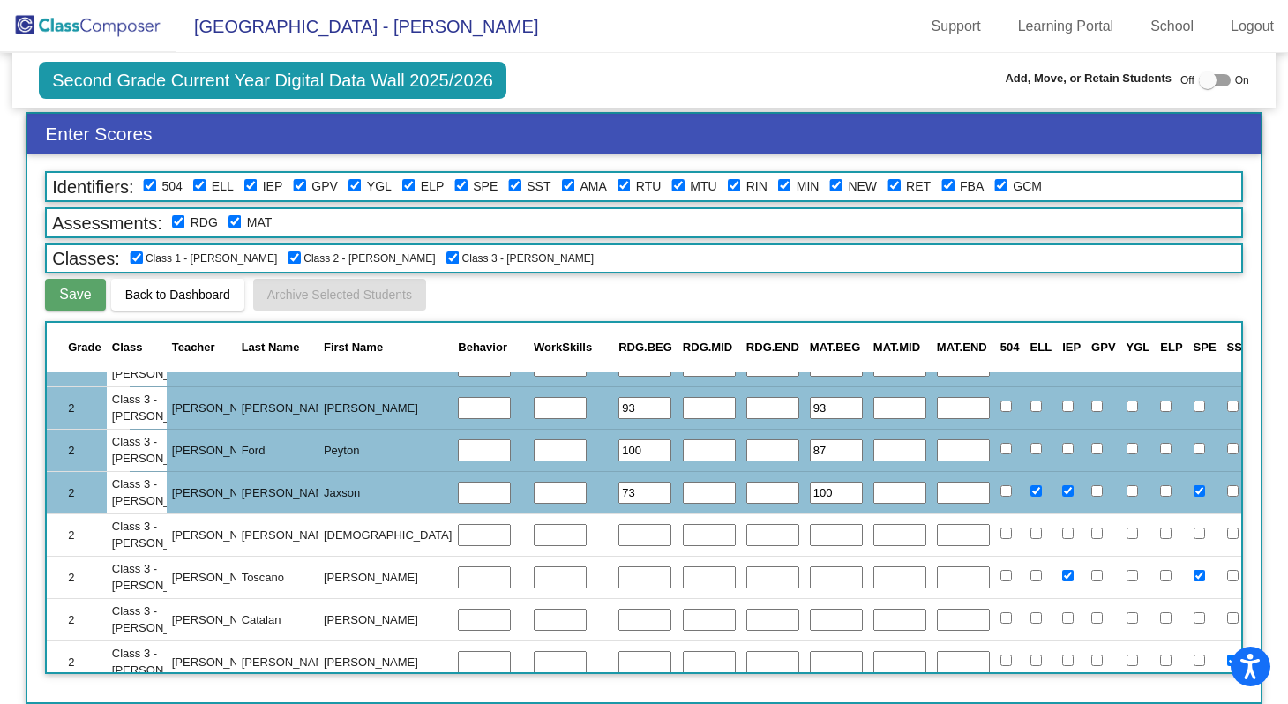
scroll to position [2730, 455]
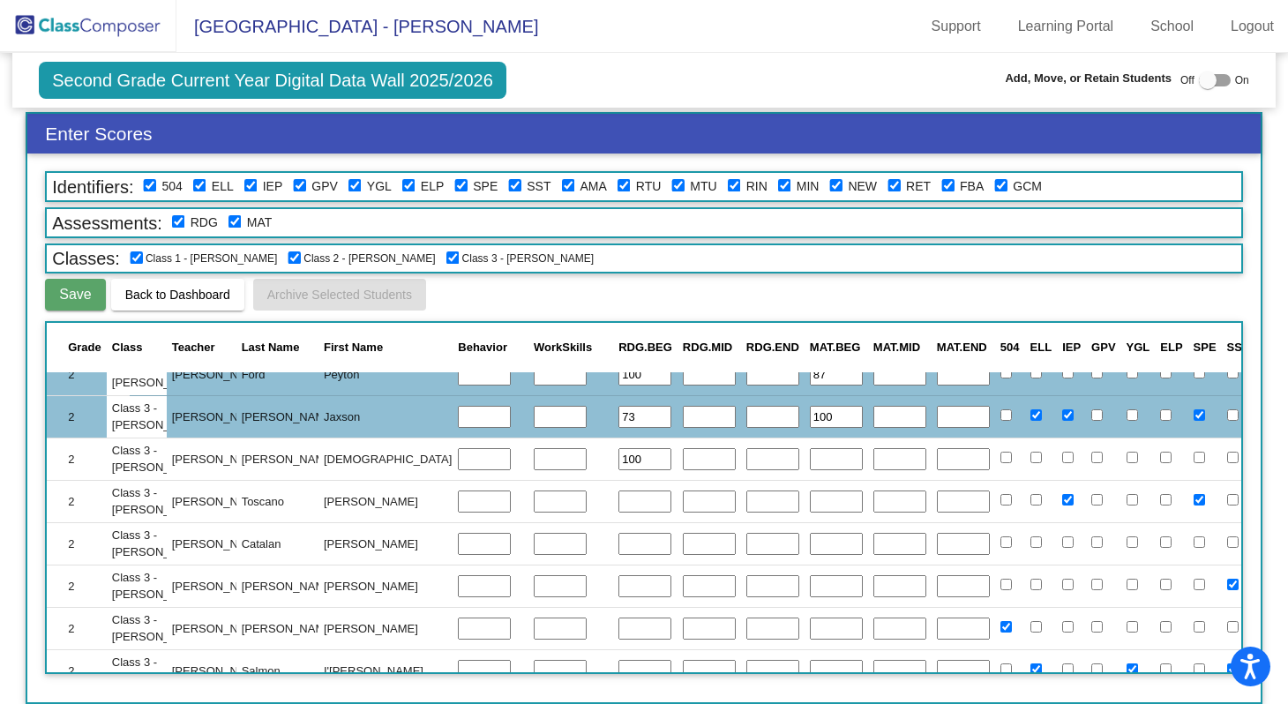
type input "100"
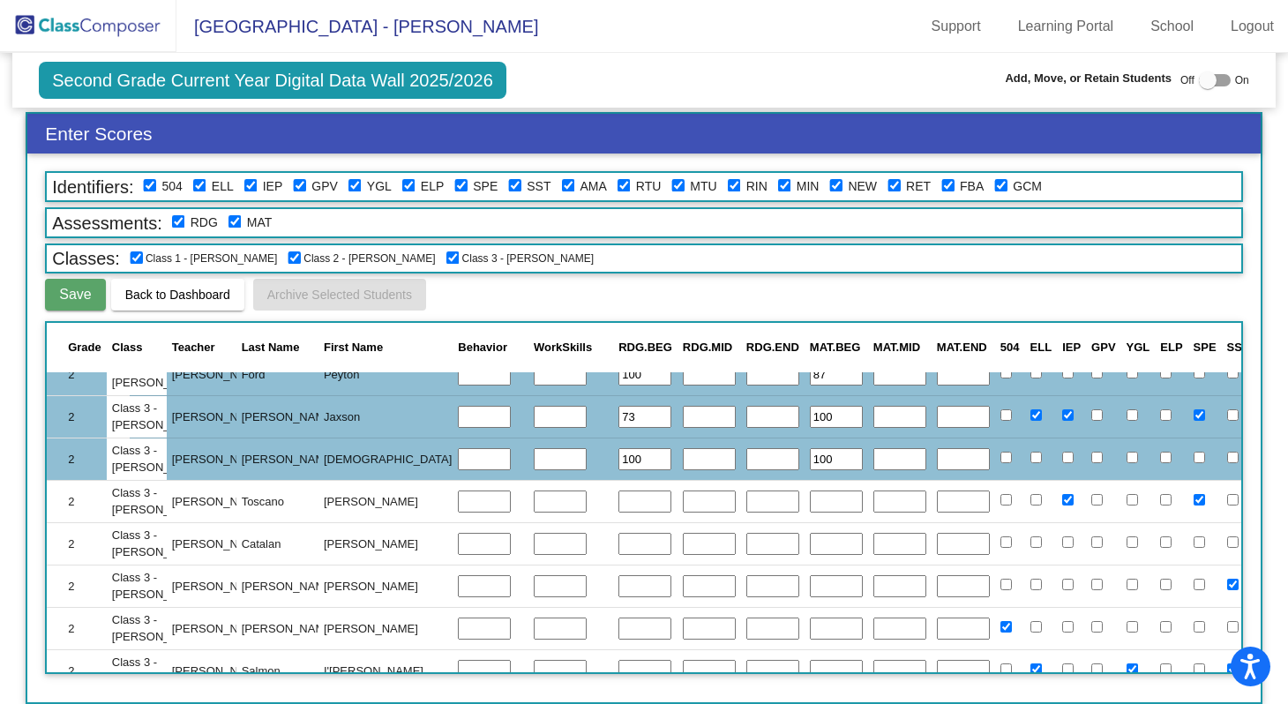
type input "100"
click at [618, 501] on input "text" at bounding box center [644, 502] width 53 height 23
type input "80"
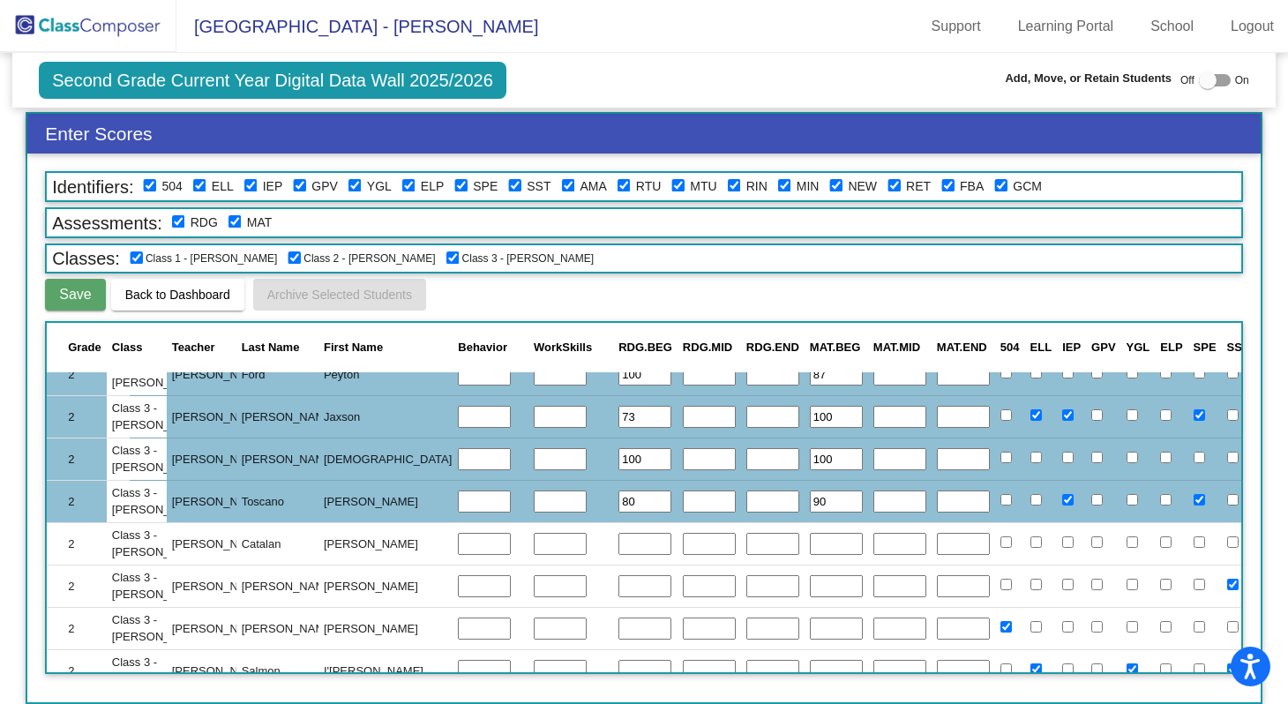
type input "90"
click at [618, 547] on input "text" at bounding box center [644, 544] width 53 height 23
type input "93"
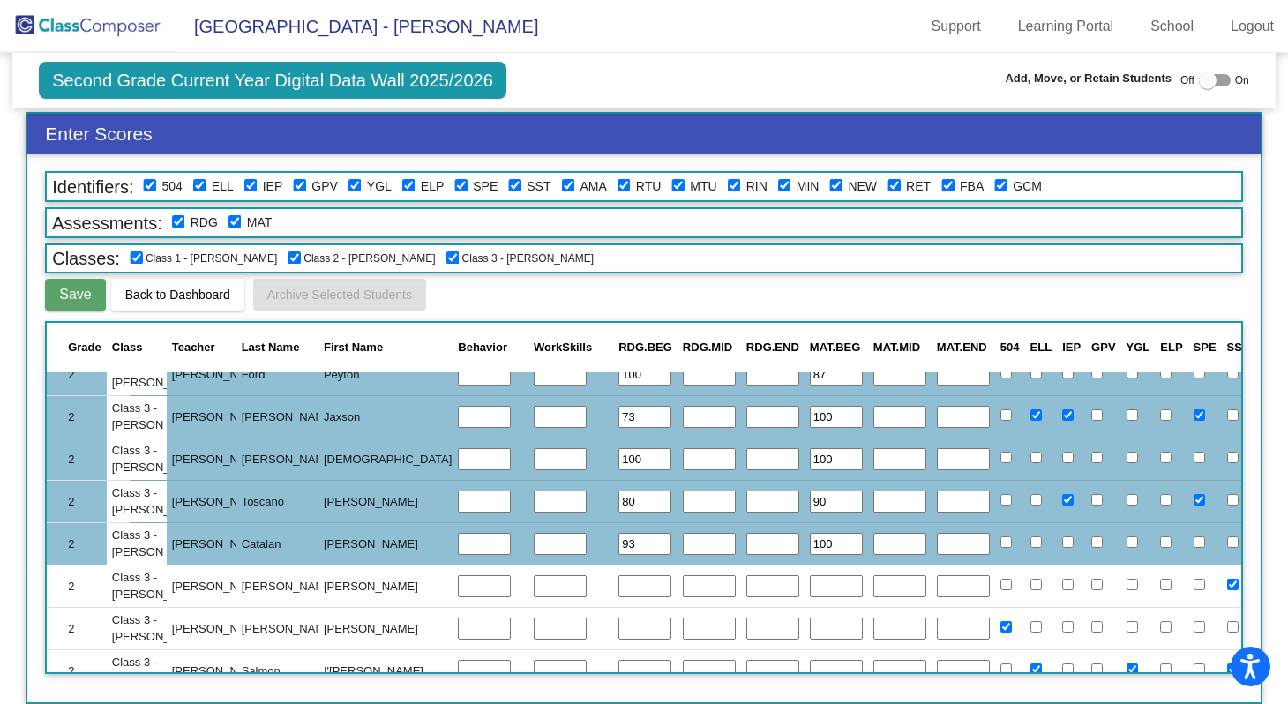
type input "100"
click at [618, 587] on input "text" at bounding box center [644, 586] width 53 height 23
type input "60"
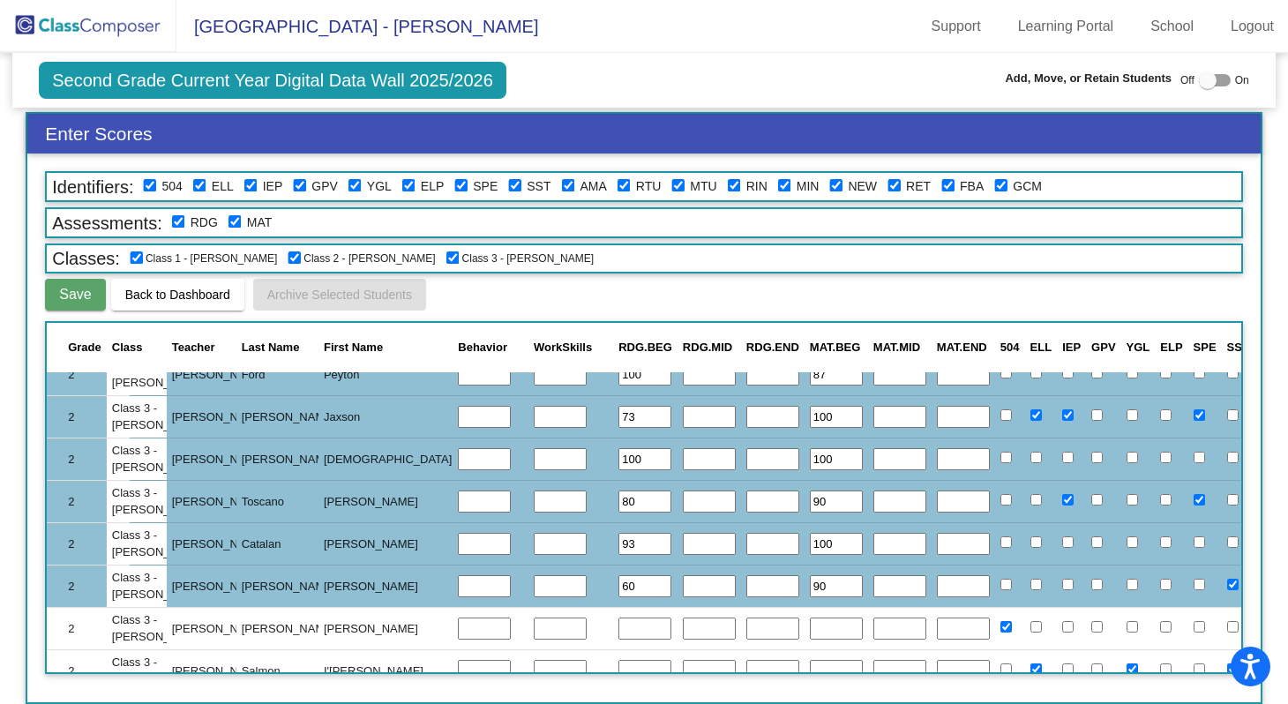
type input "90"
click at [618, 624] on input "text" at bounding box center [644, 629] width 53 height 23
type input "93"
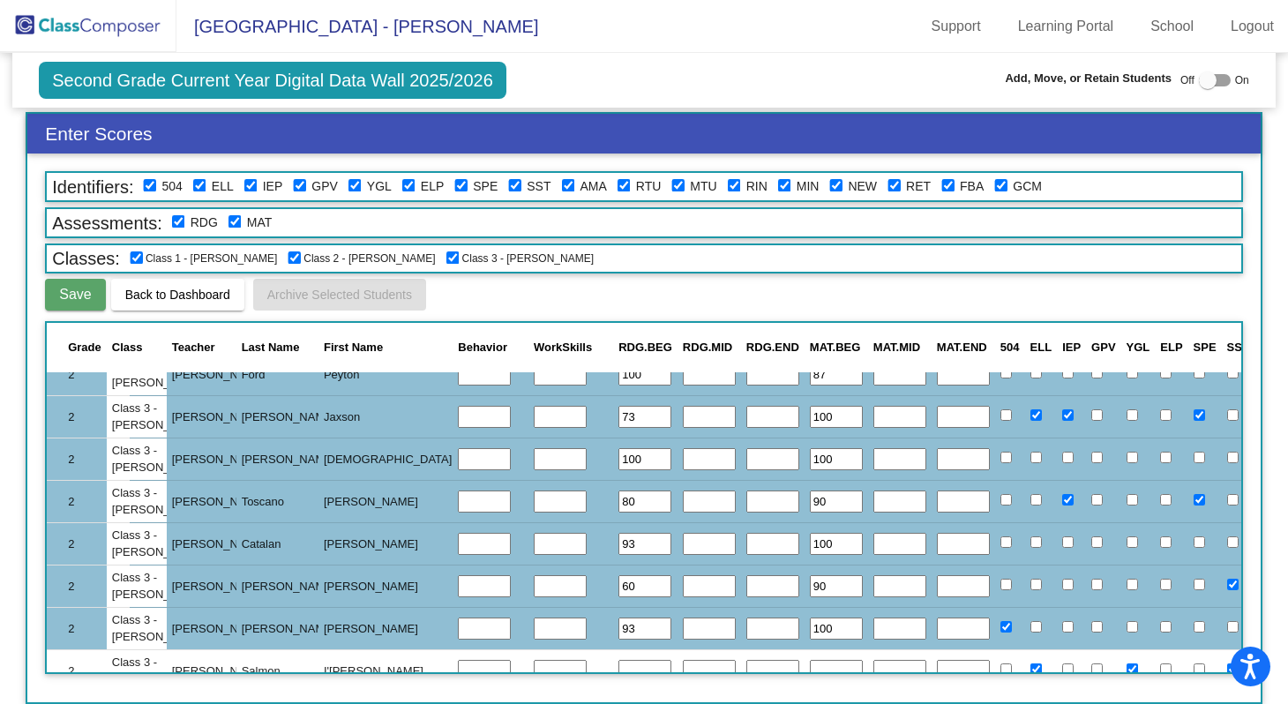
type input "100"
click at [741, 513] on td at bounding box center [773, 501] width 64 height 42
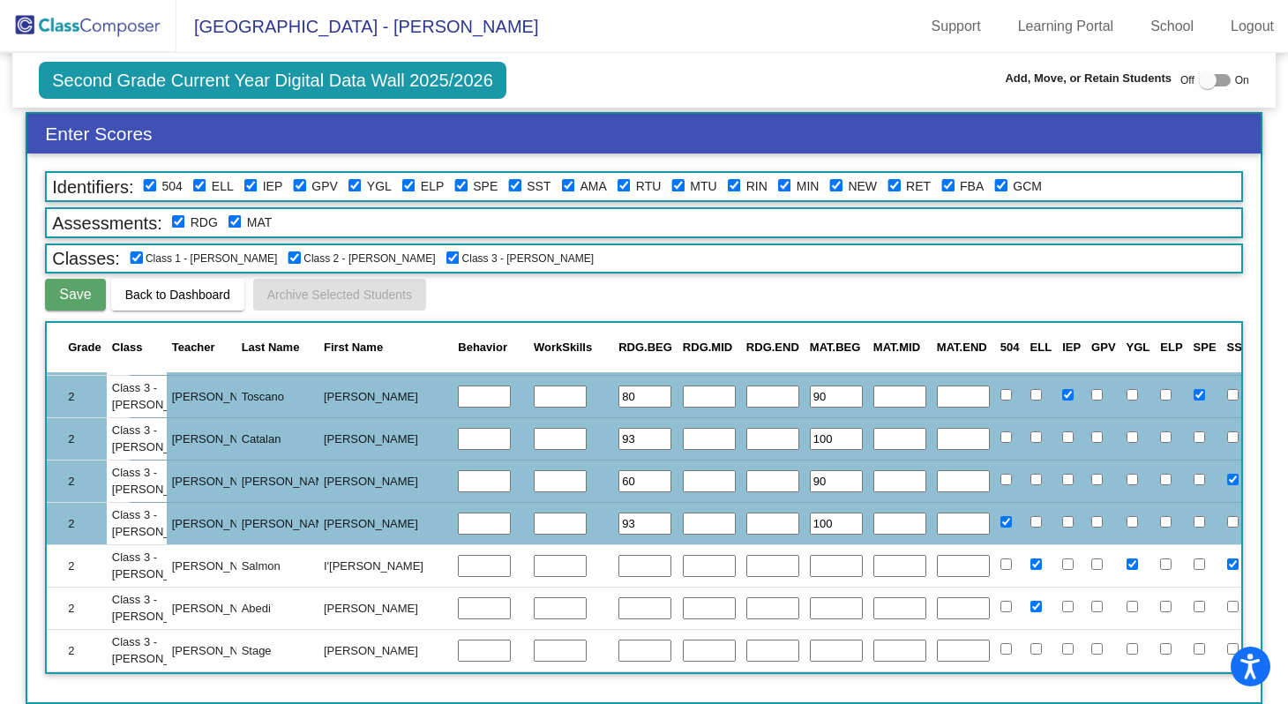
scroll to position [0, 0]
click at [618, 558] on input "text" at bounding box center [644, 566] width 53 height 23
type input "73"
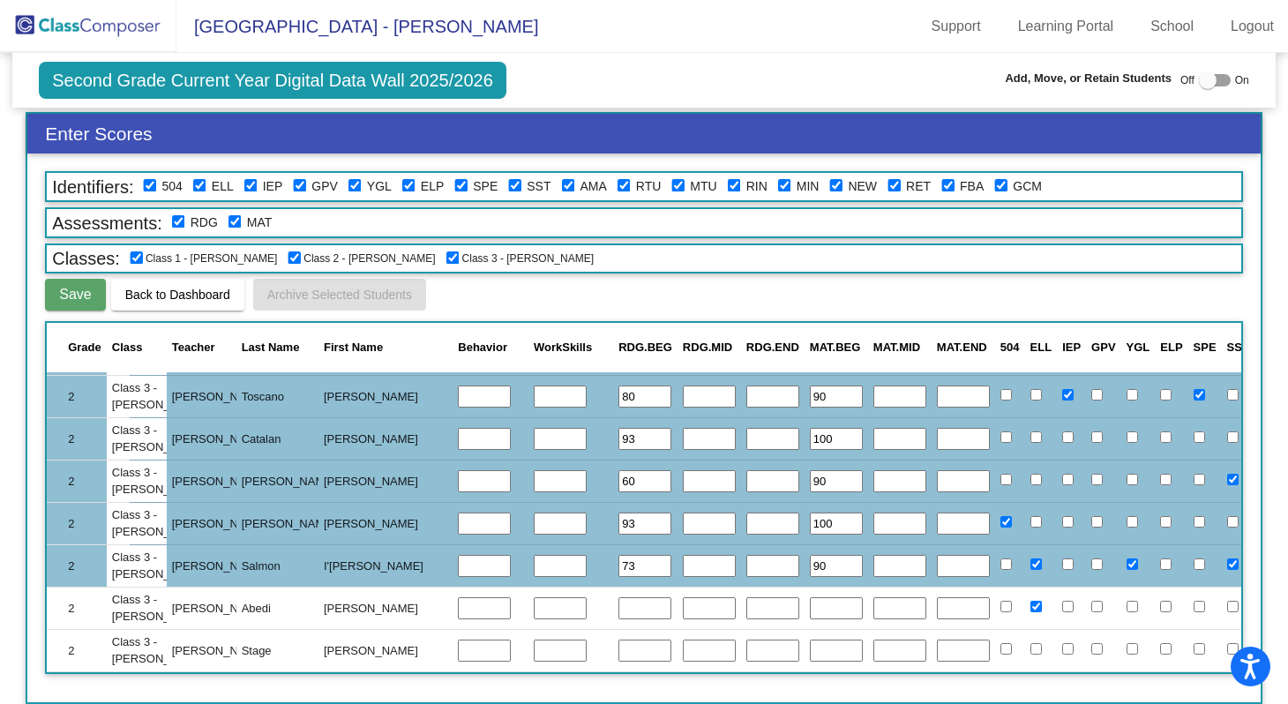
type input "90"
click at [618, 599] on input "text" at bounding box center [644, 608] width 53 height 23
type input "100"
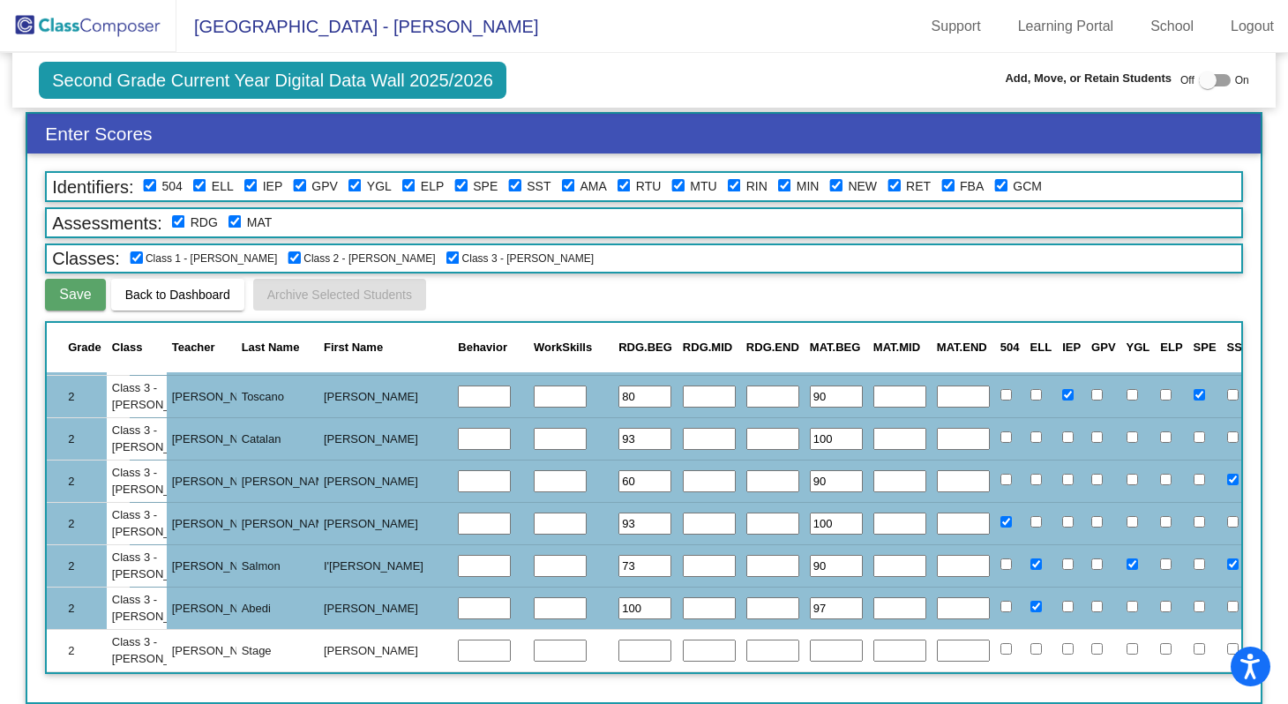
type input "97"
click at [618, 640] on input "text" at bounding box center [644, 651] width 53 height 23
type input "100"
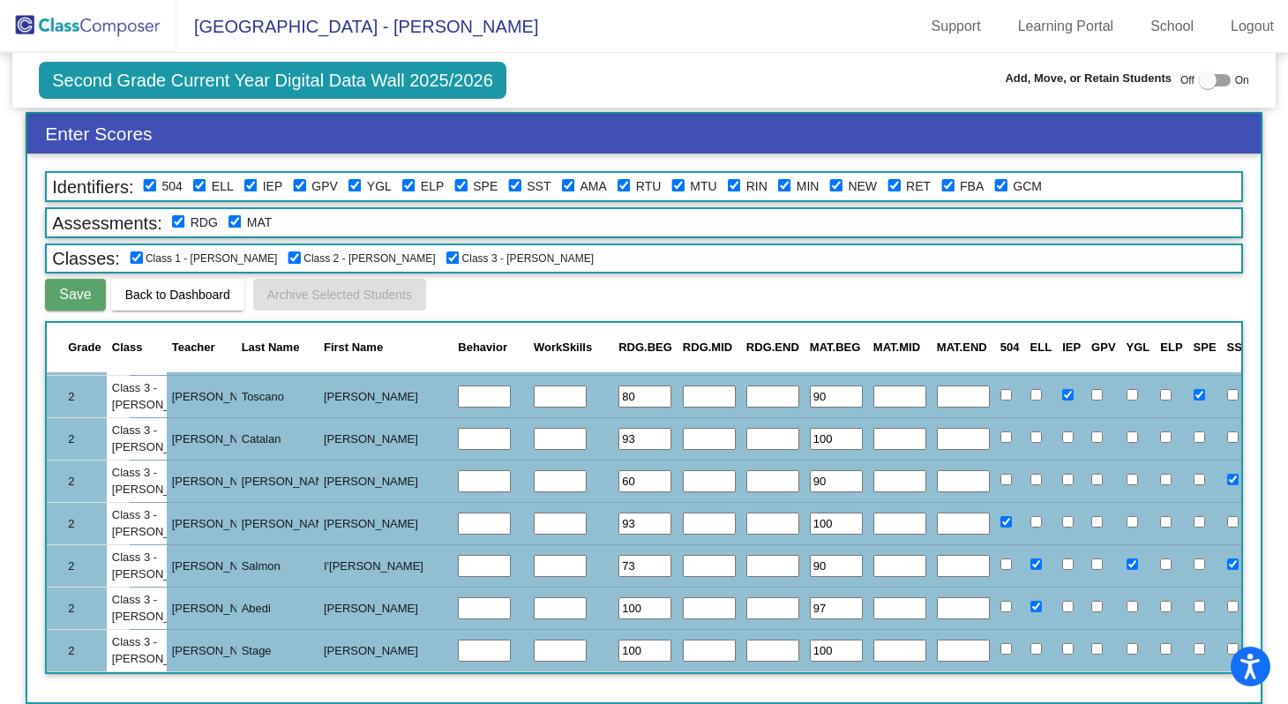
type input "100"
click at [56, 299] on button "Save" at bounding box center [75, 295] width 60 height 32
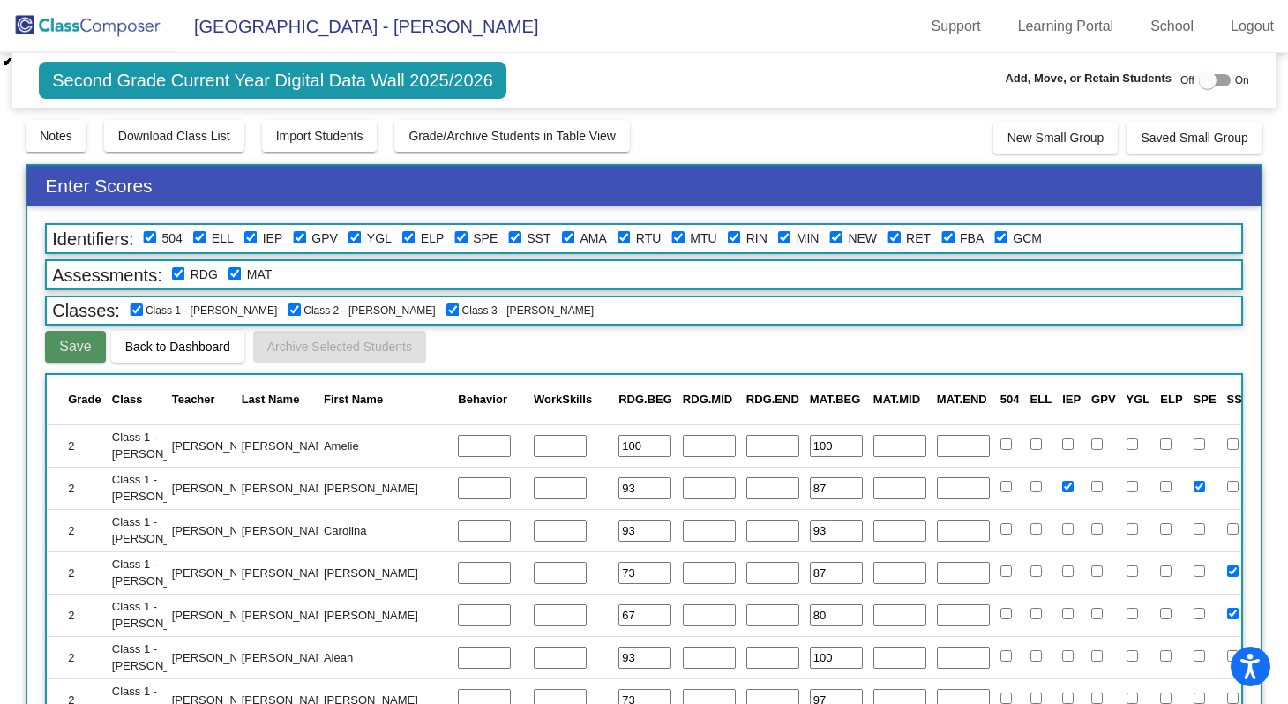
click at [67, 346] on span "Save" at bounding box center [75, 346] width 32 height 15
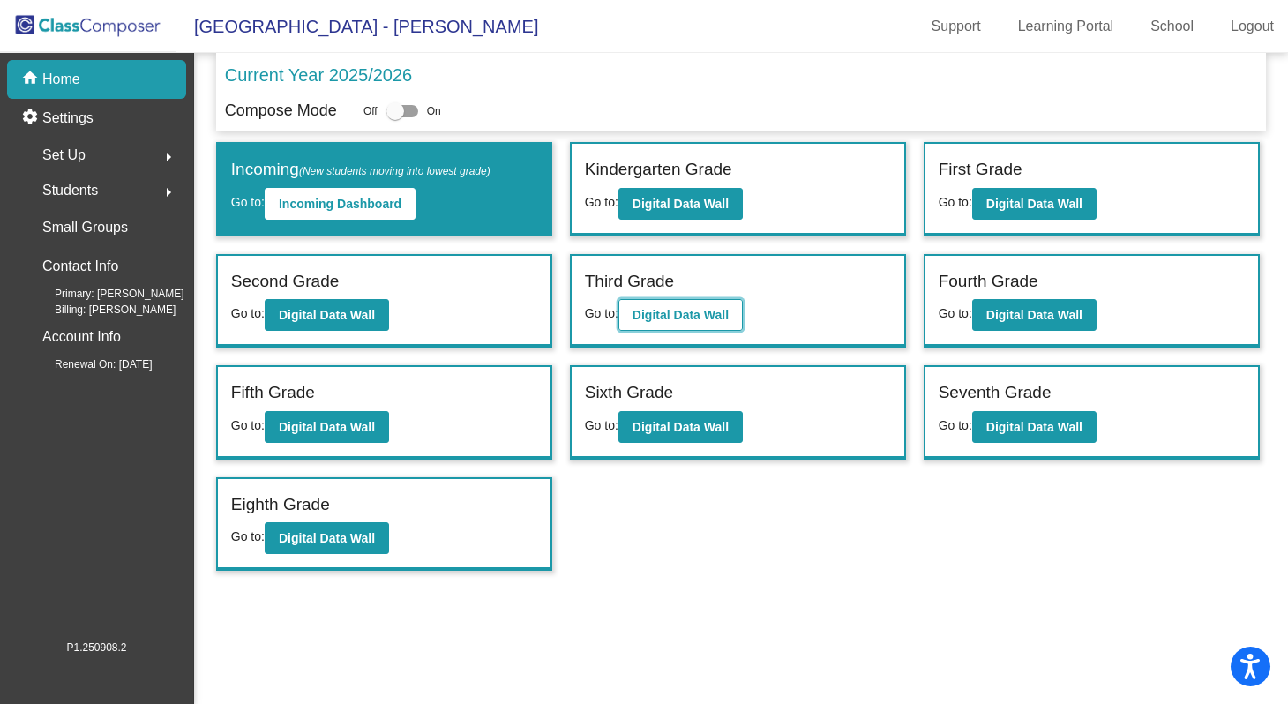
click at [696, 318] on b "Digital Data Wall" at bounding box center [681, 315] width 96 height 14
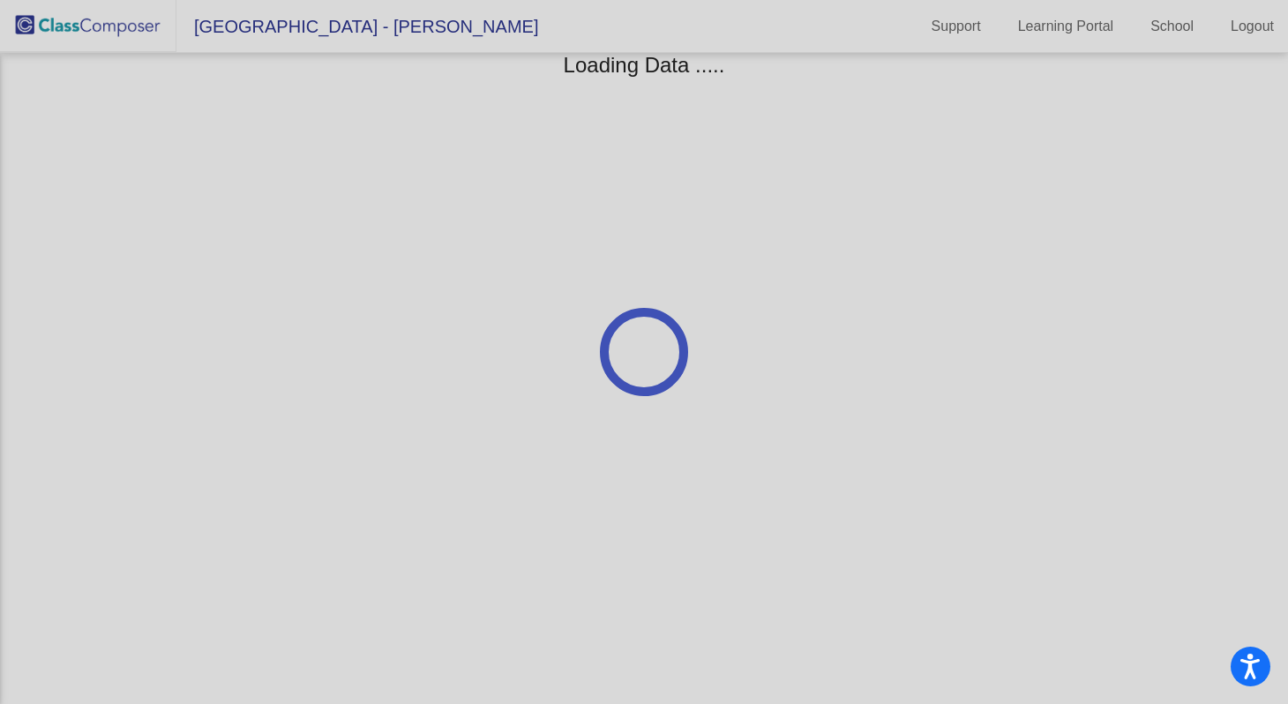
click at [696, 318] on div at bounding box center [644, 352] width 1288 height 704
